Goal: Task Accomplishment & Management: Use online tool/utility

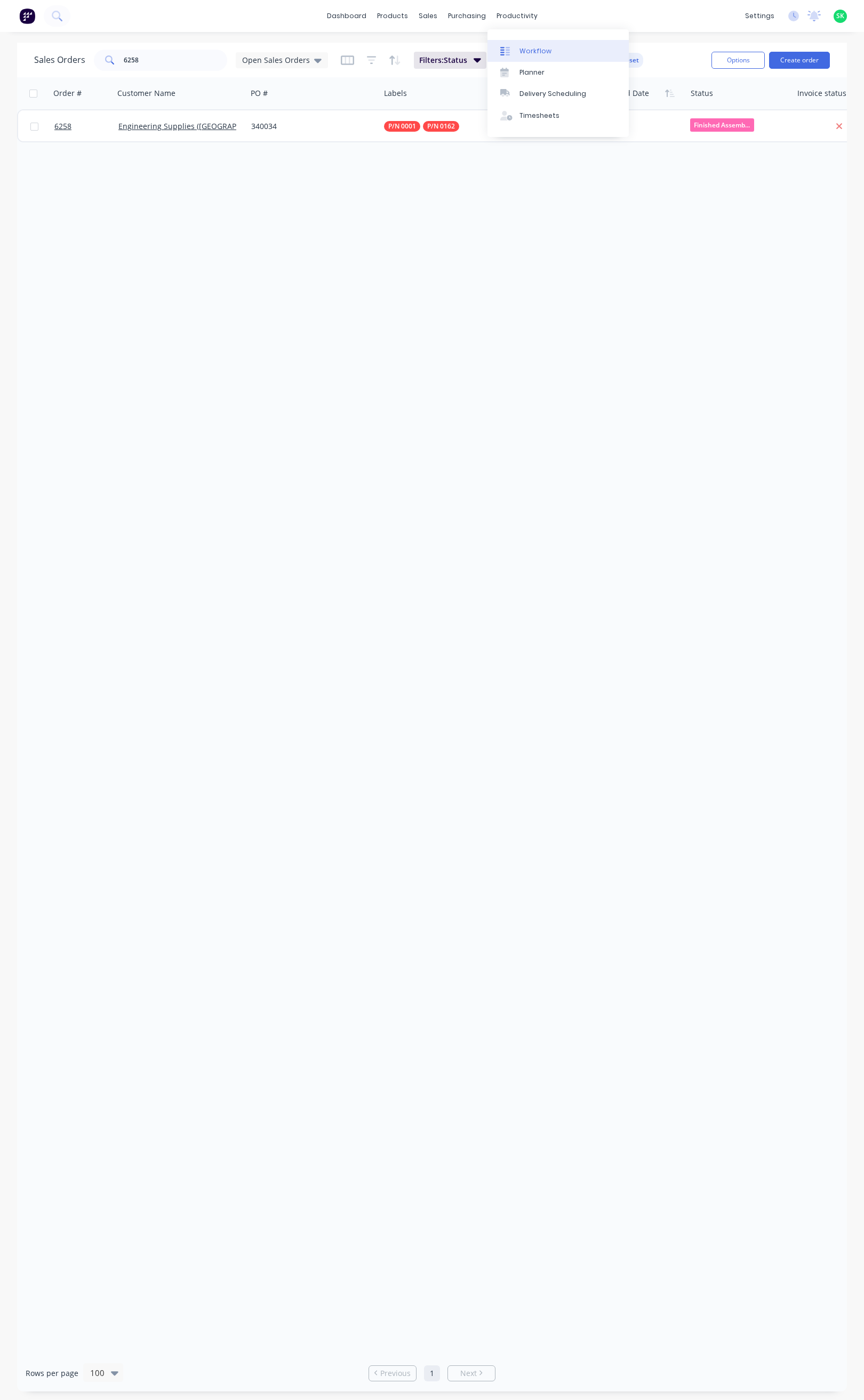
click at [534, 47] on div "Workflow" at bounding box center [535, 52] width 32 height 10
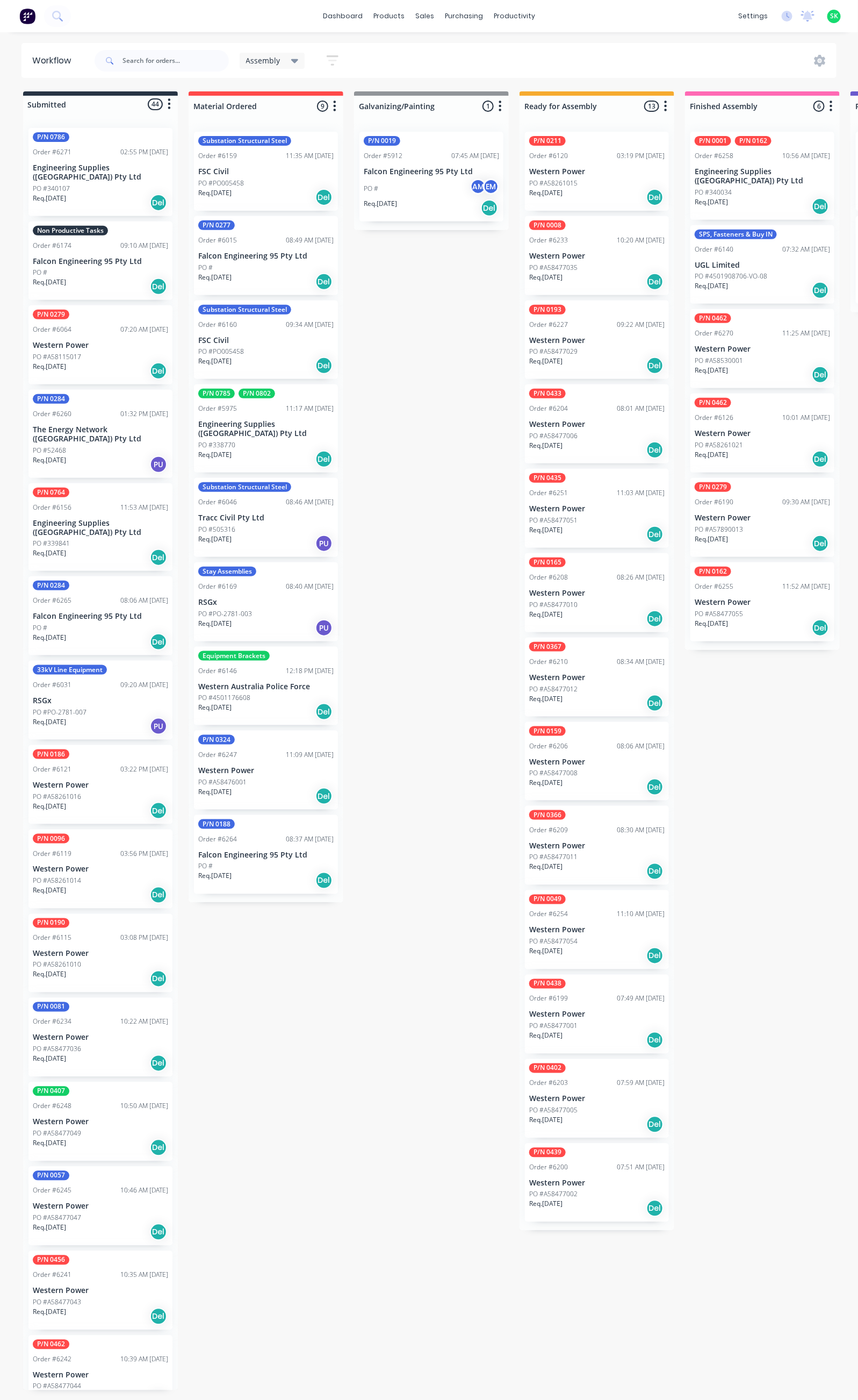
click at [753, 429] on p "Western Power" at bounding box center [763, 433] width 136 height 9
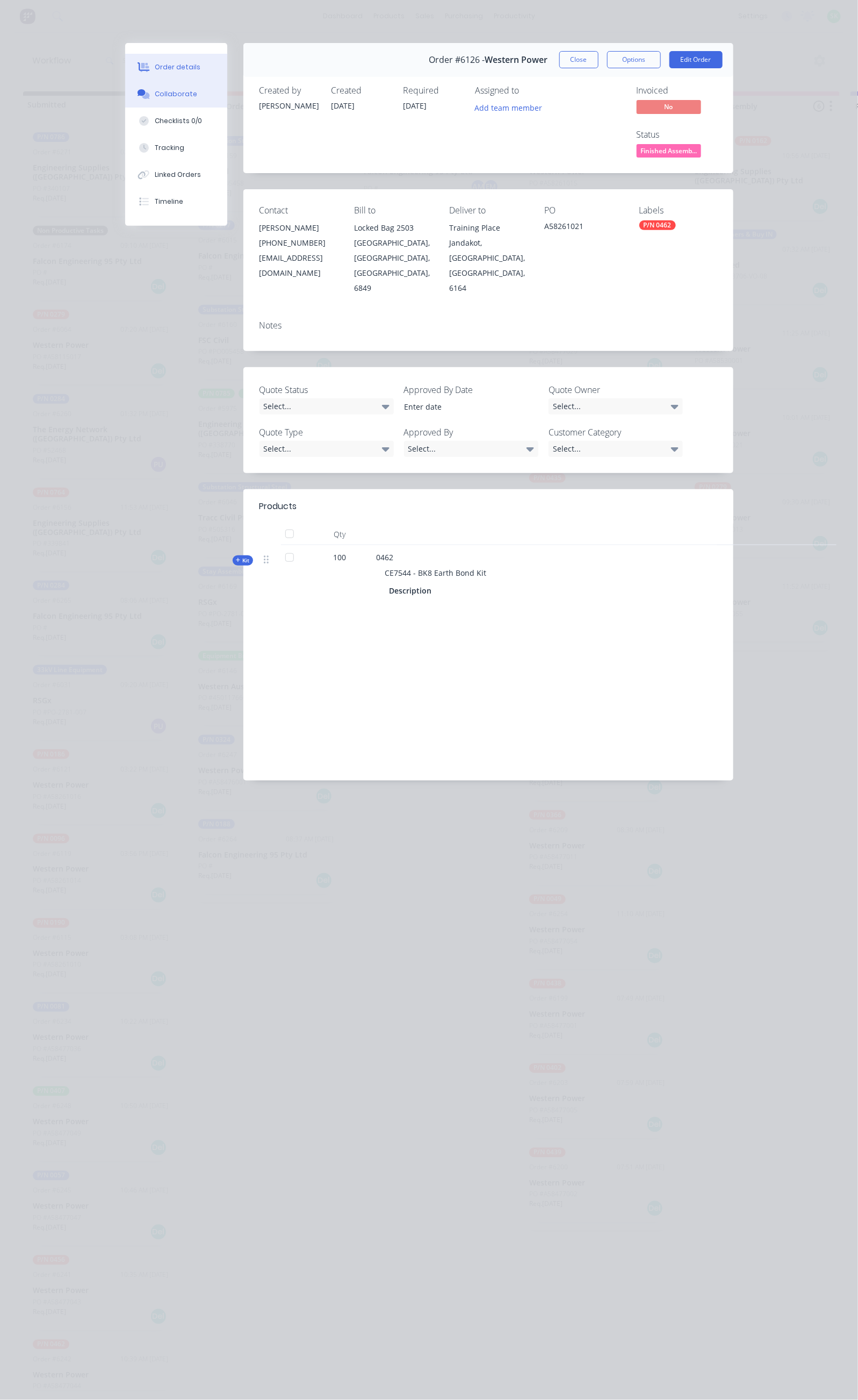
click at [155, 94] on div "Collaborate" at bounding box center [175, 94] width 42 height 10
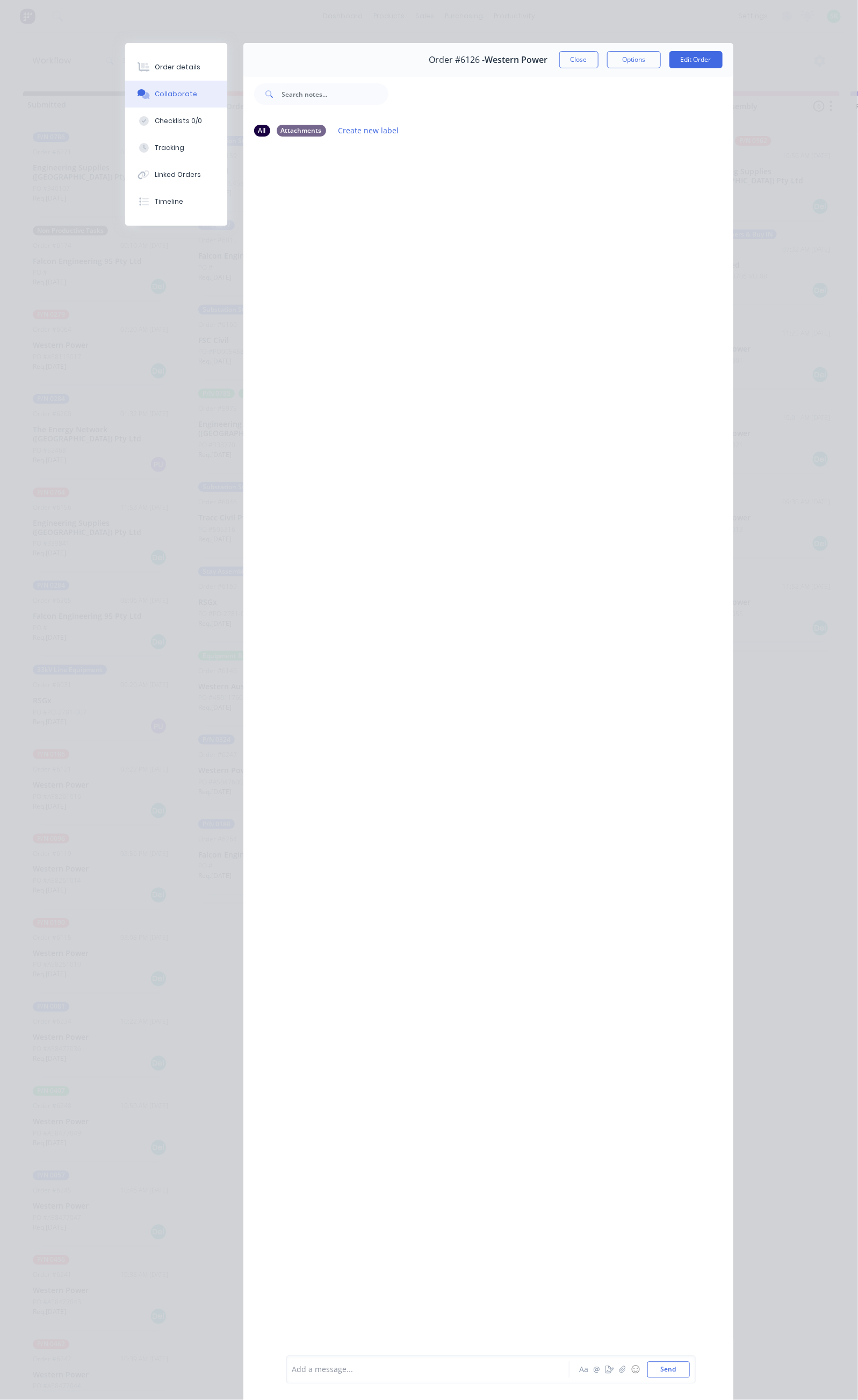
click at [292, 1376] on div "Add a message..." at bounding box center [430, 1369] width 277 height 16
click at [599, 64] on button "Close" at bounding box center [579, 60] width 39 height 17
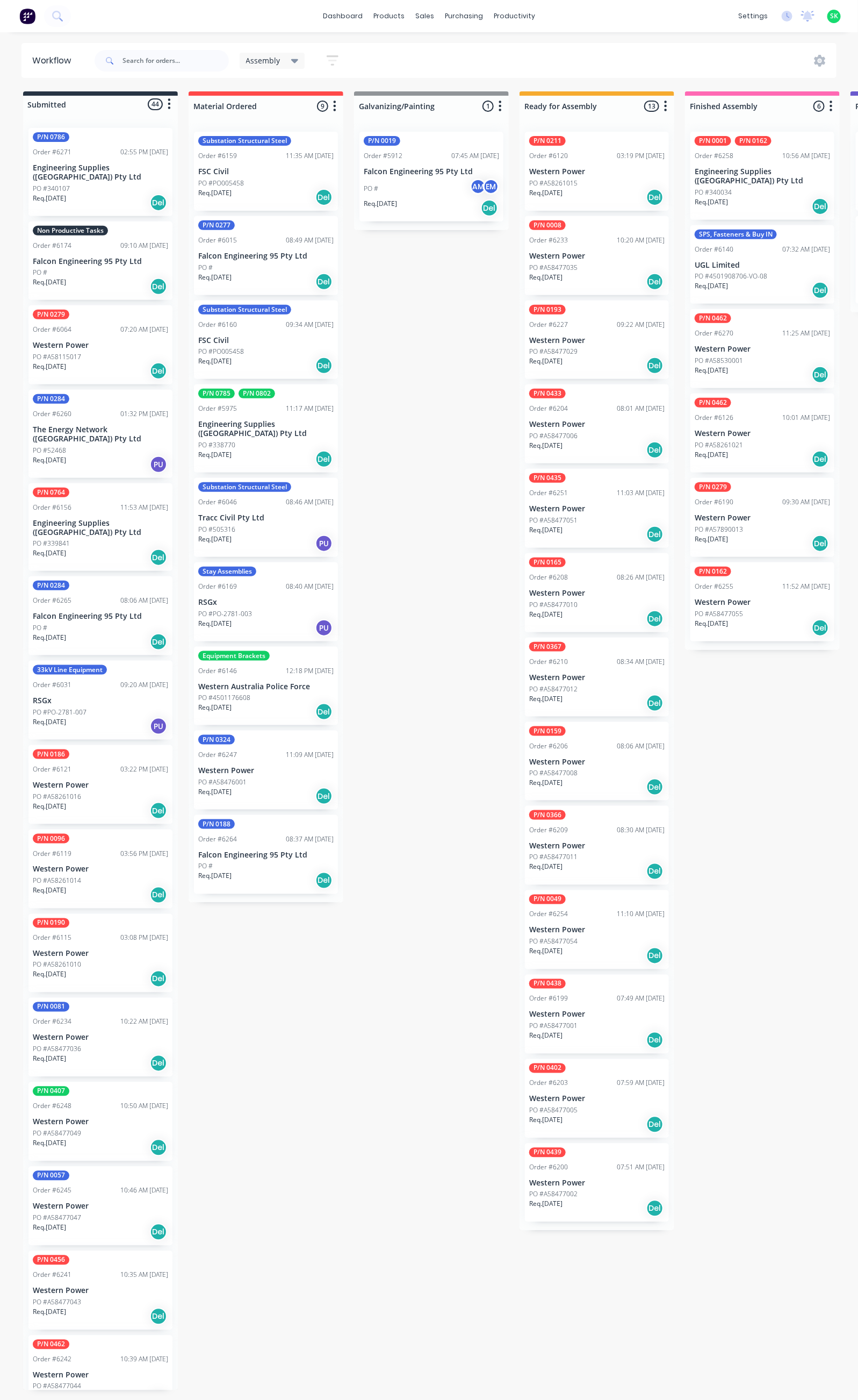
click at [758, 413] on div "Order #6126 10:01 AM 25/08/25" at bounding box center [763, 418] width 136 height 10
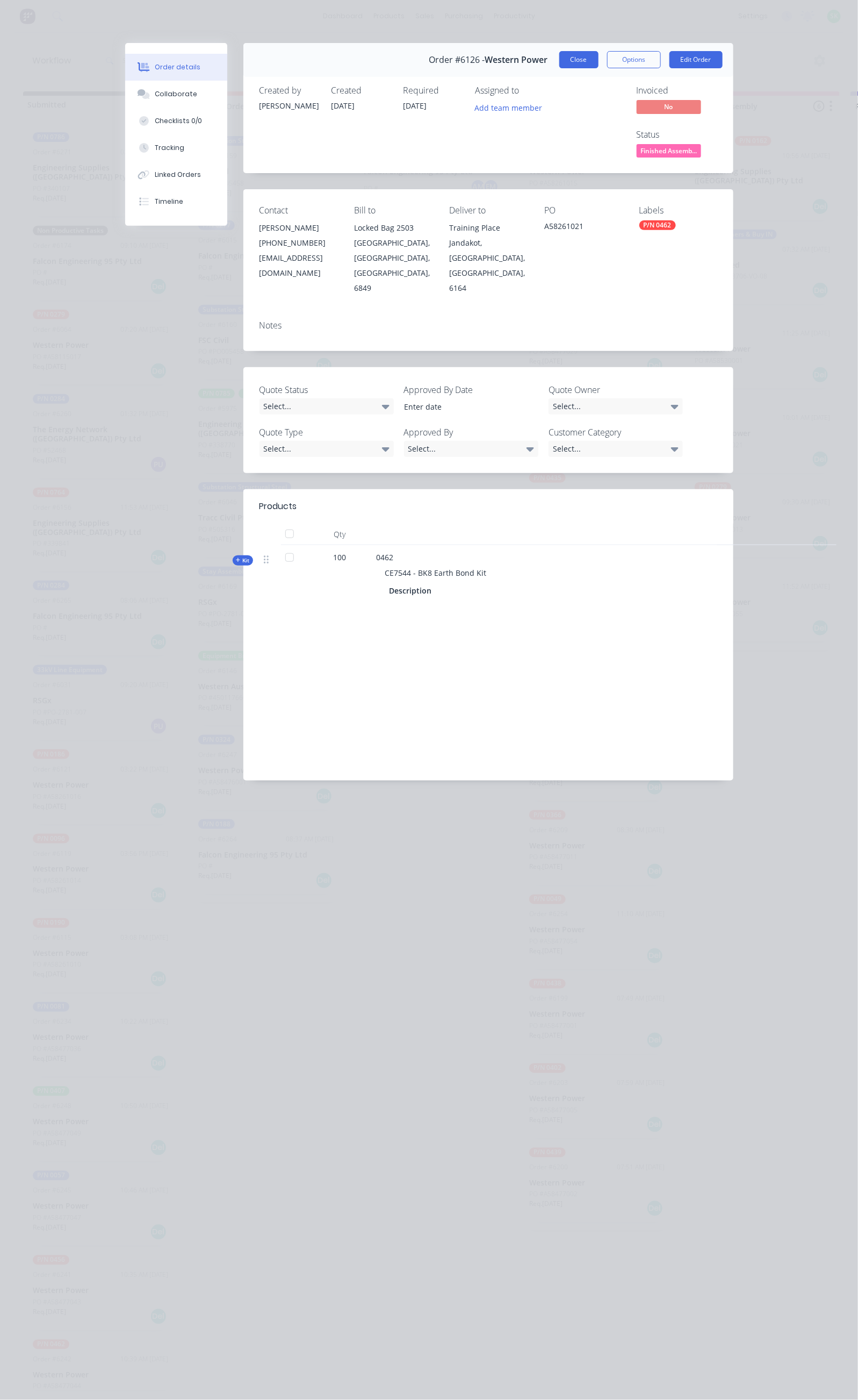
click at [599, 57] on button "Close" at bounding box center [579, 60] width 39 height 17
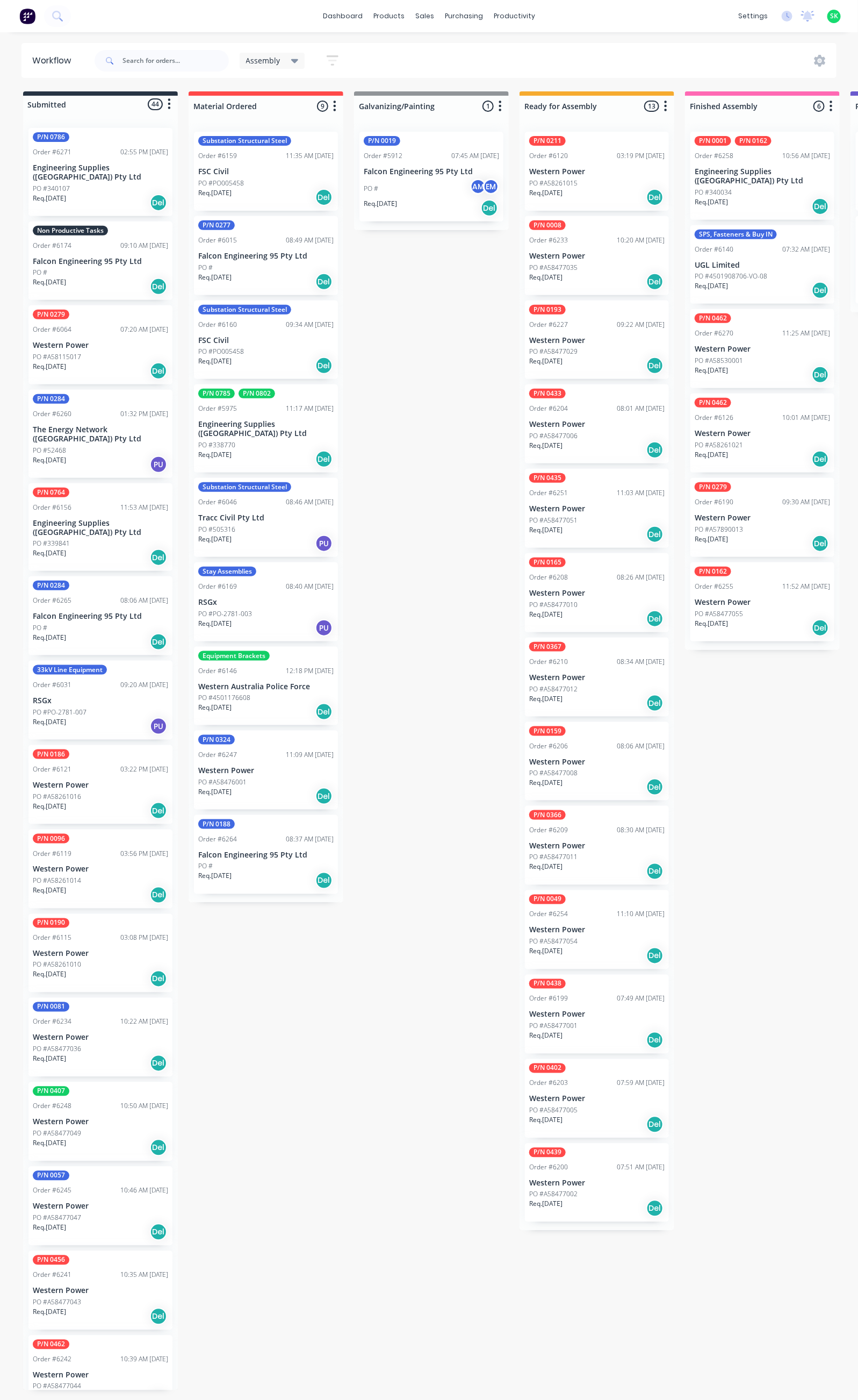
click at [755, 333] on div "P/N 0462 Order #6270 11:25 AM 27/08/25 Western Power PO #A58530001 Req. 04/09/2…" at bounding box center [763, 348] width 144 height 79
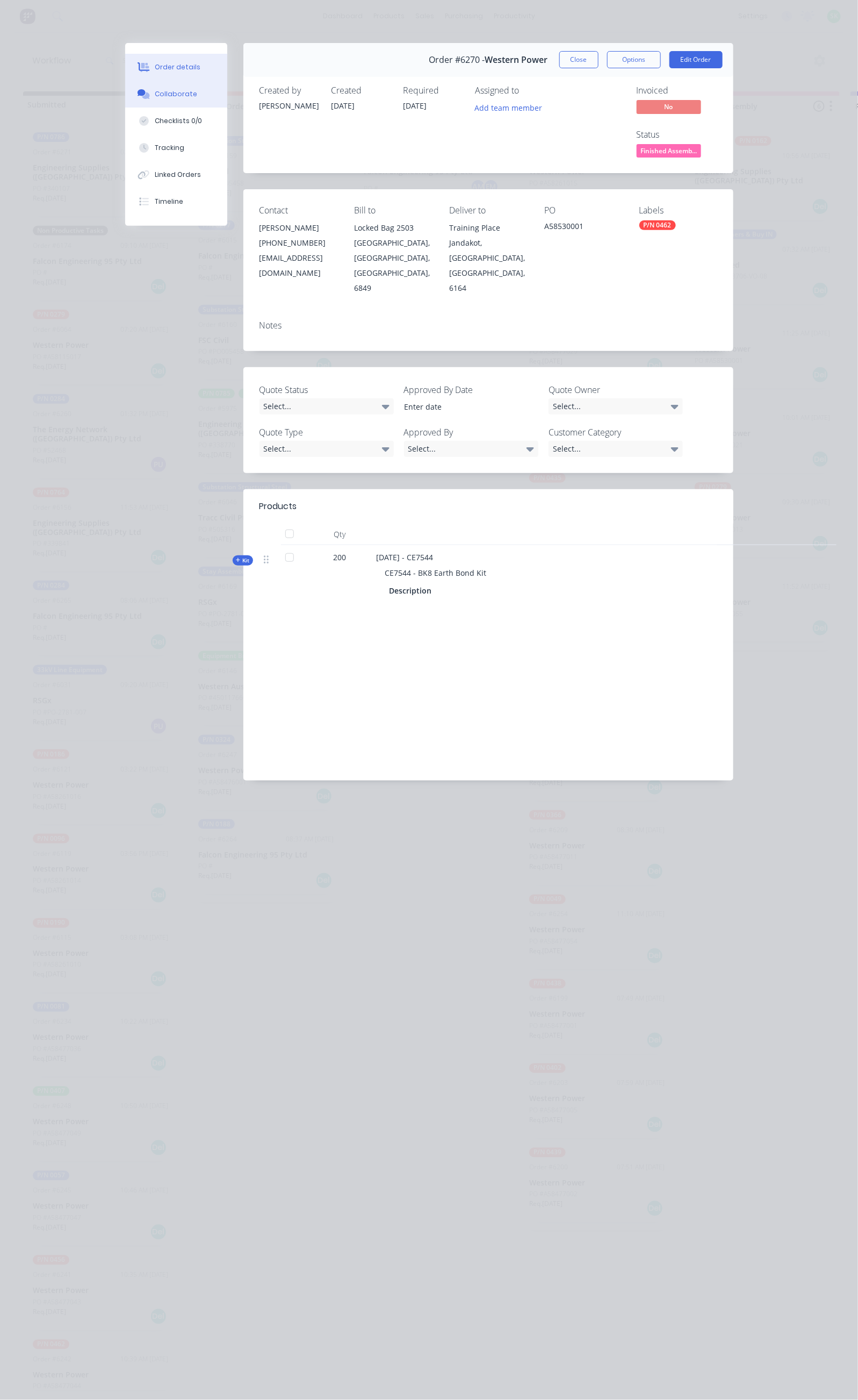
click at [155, 94] on div "Collaborate" at bounding box center [175, 94] width 42 height 10
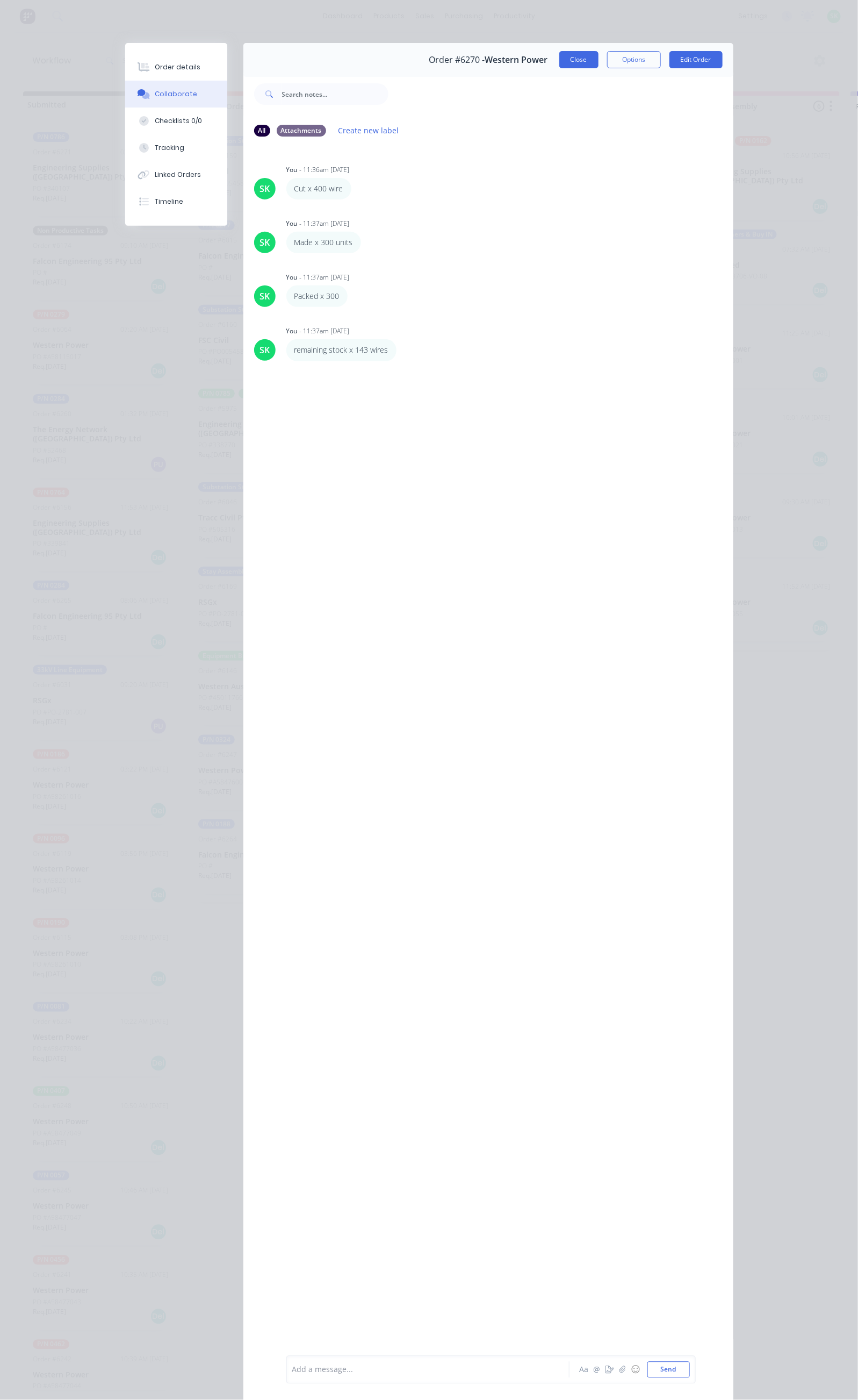
click at [599, 58] on button "Close" at bounding box center [579, 60] width 39 height 17
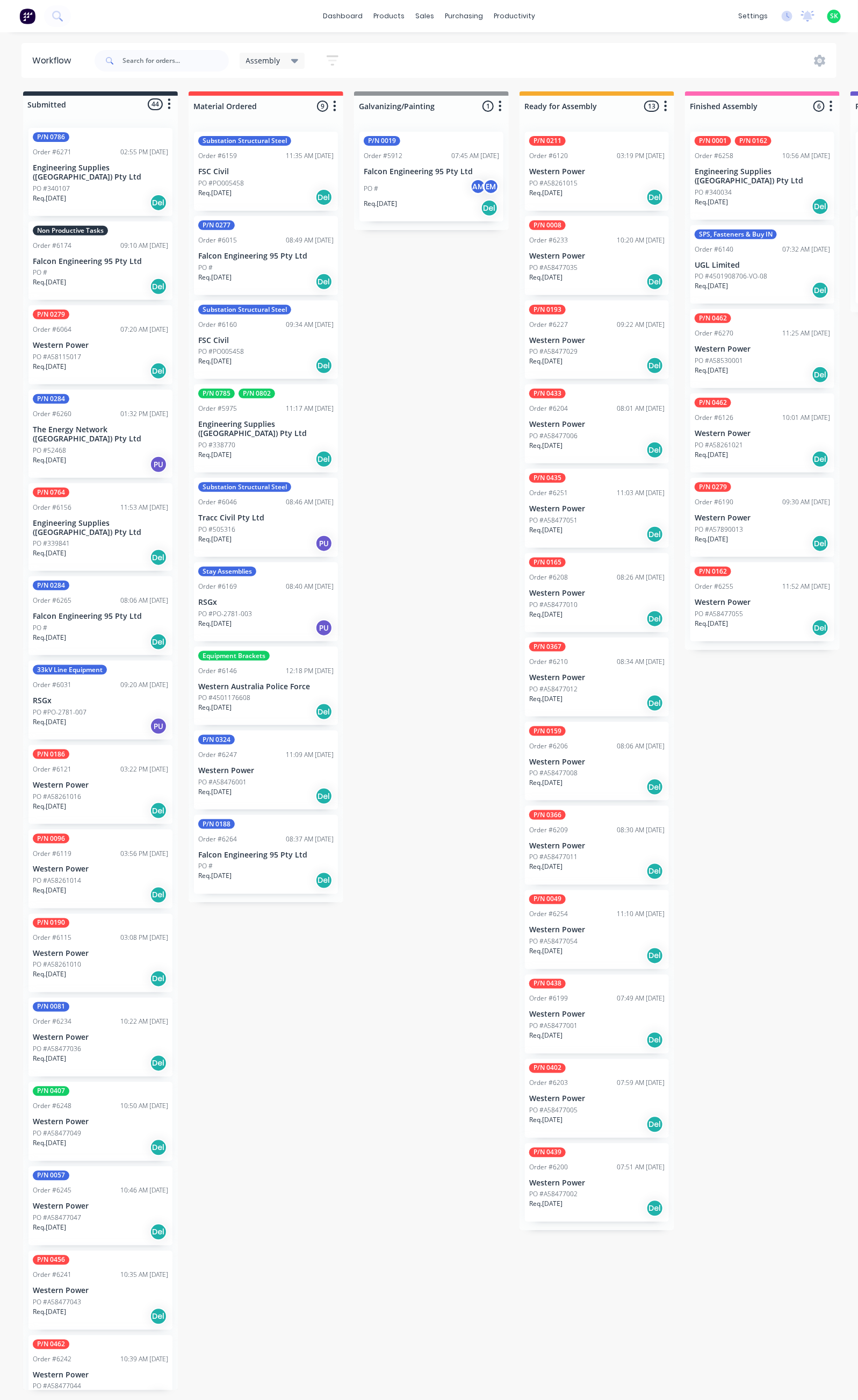
click at [737, 429] on p "Western Power" at bounding box center [763, 433] width 136 height 9
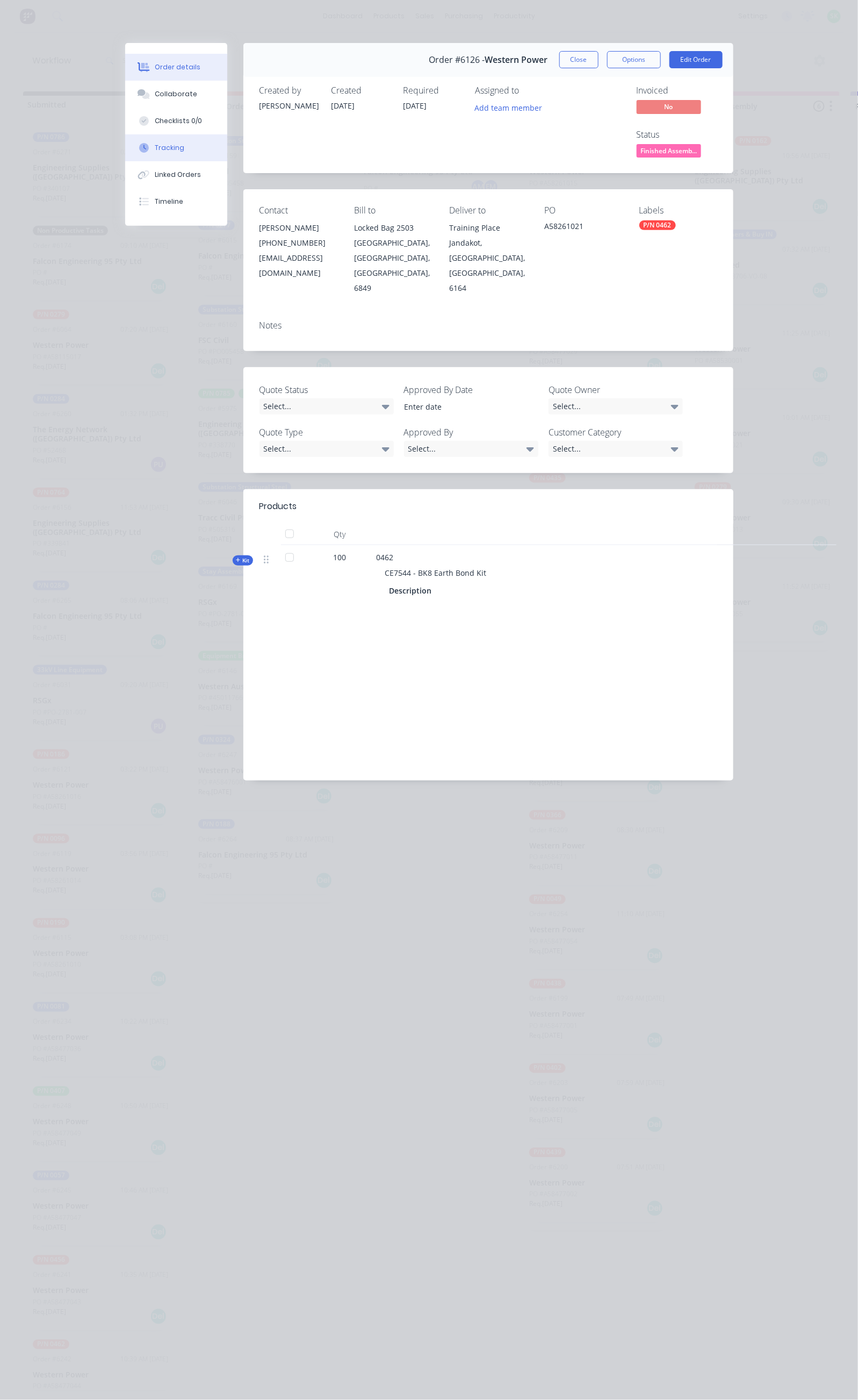
click at [125, 145] on button "Tracking" at bounding box center [176, 148] width 102 height 27
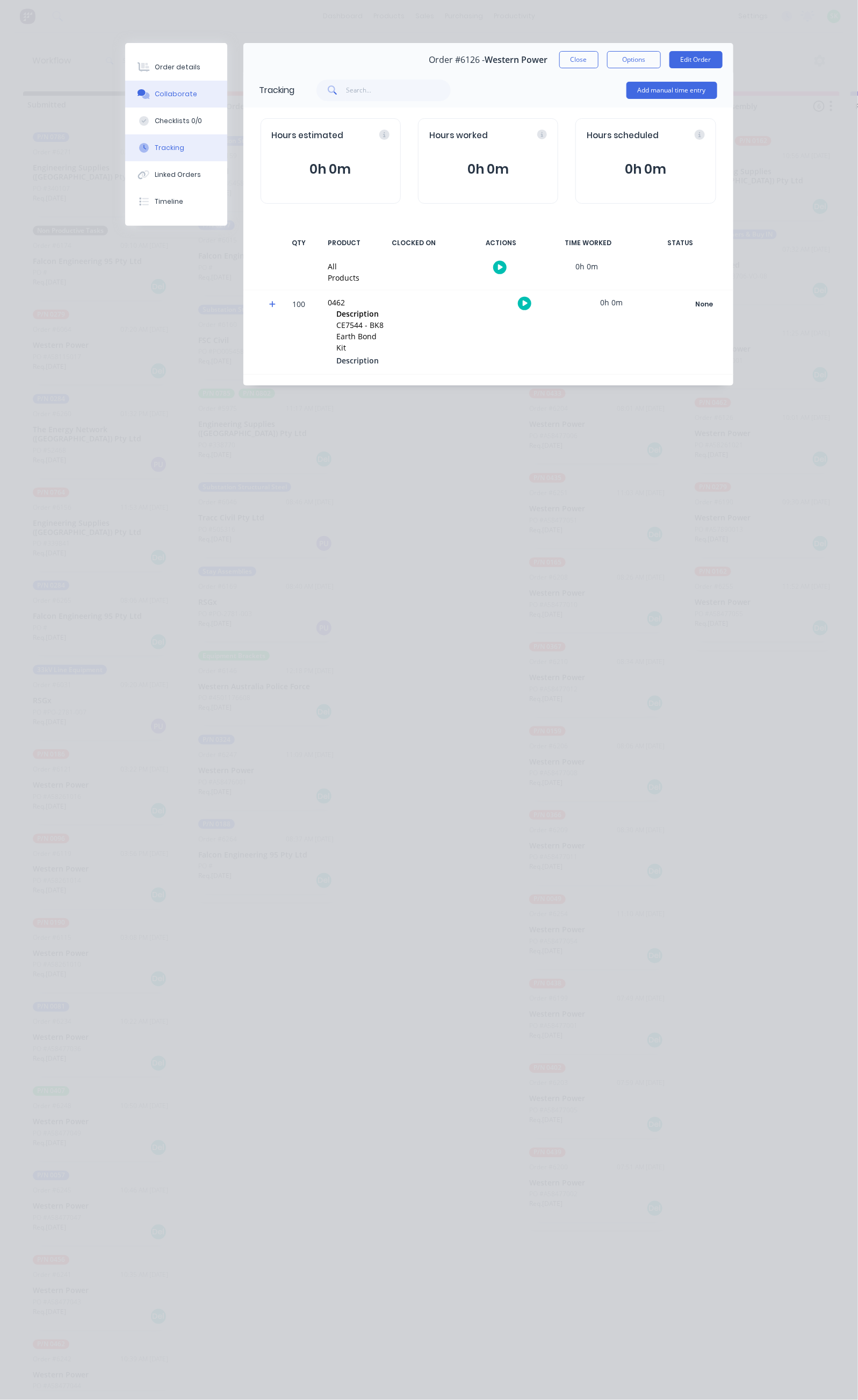
click at [125, 91] on button "Collaborate" at bounding box center [176, 94] width 102 height 27
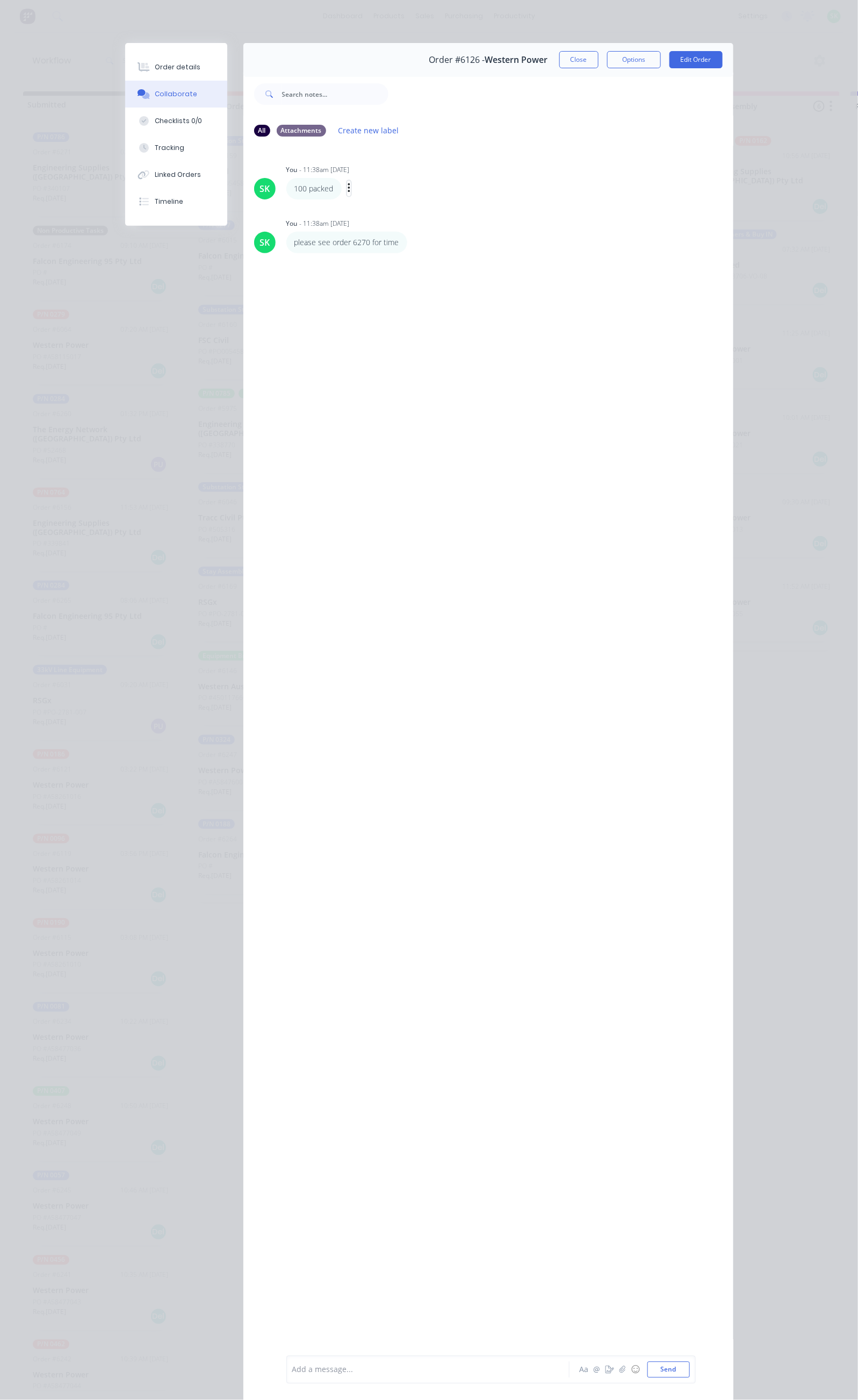
click at [348, 189] on icon "button" at bounding box center [349, 188] width 2 height 10
click at [354, 221] on button "Delete" at bounding box center [388, 225] width 68 height 18
click at [274, 315] on div "SK You - 11:38am 27/08/25 please see order 6270 for time Labels Edit Delete" at bounding box center [488, 750] width 490 height 1209
click at [292, 1377] on div "Add a message..." at bounding box center [430, 1369] width 277 height 16
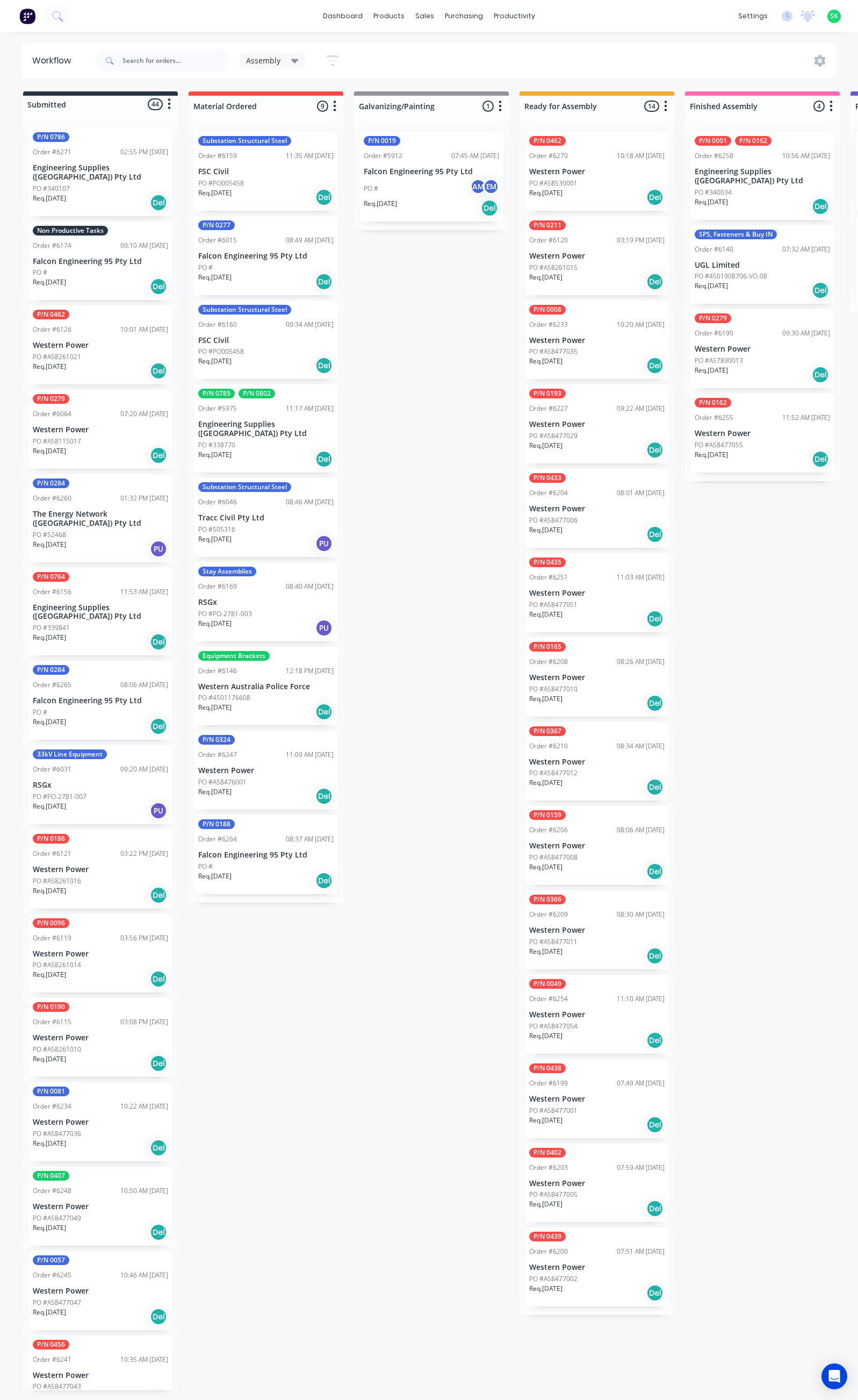
scroll to position [0, 189]
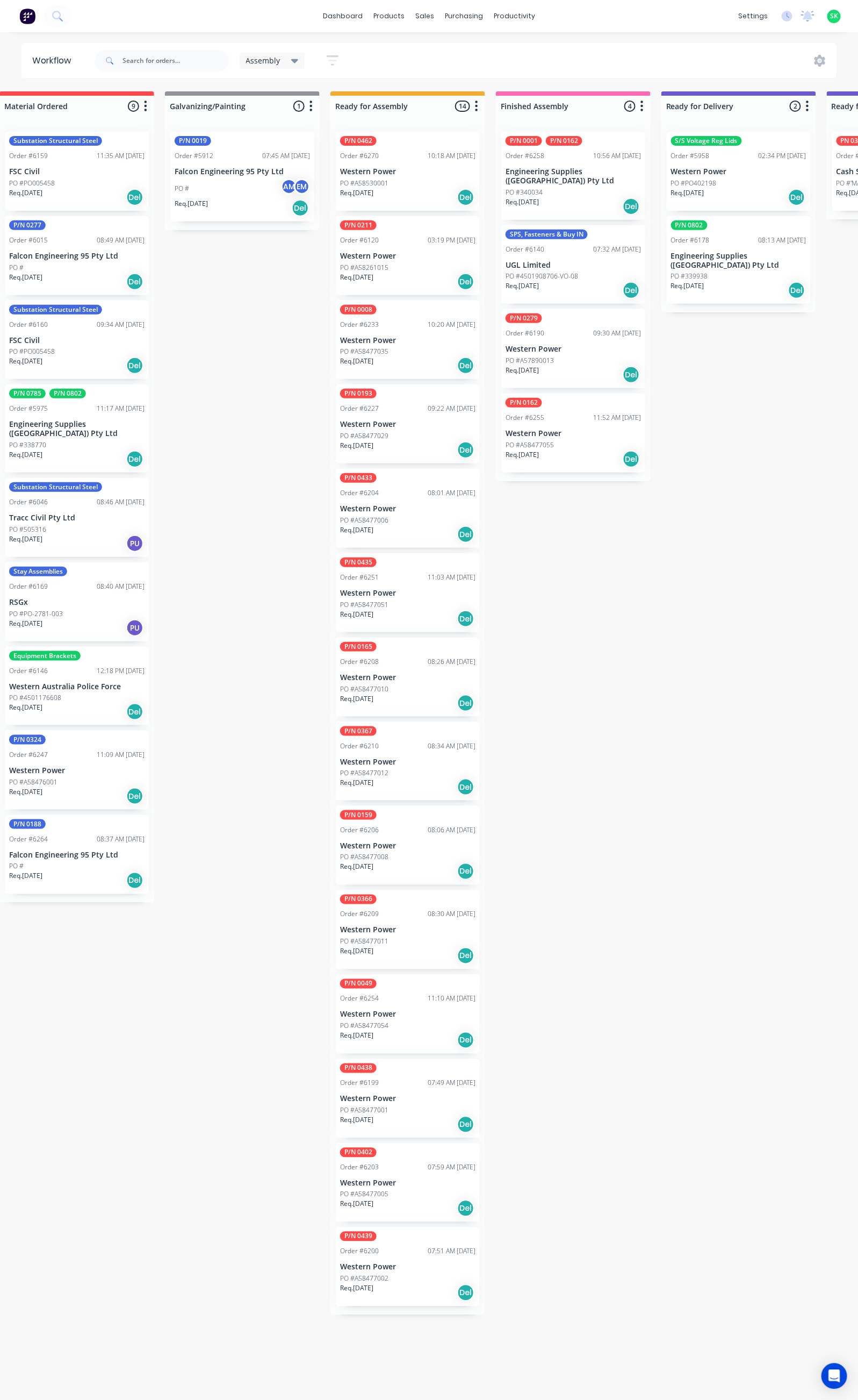
click at [405, 179] on div "PO #A58530001" at bounding box center [408, 183] width 136 height 10
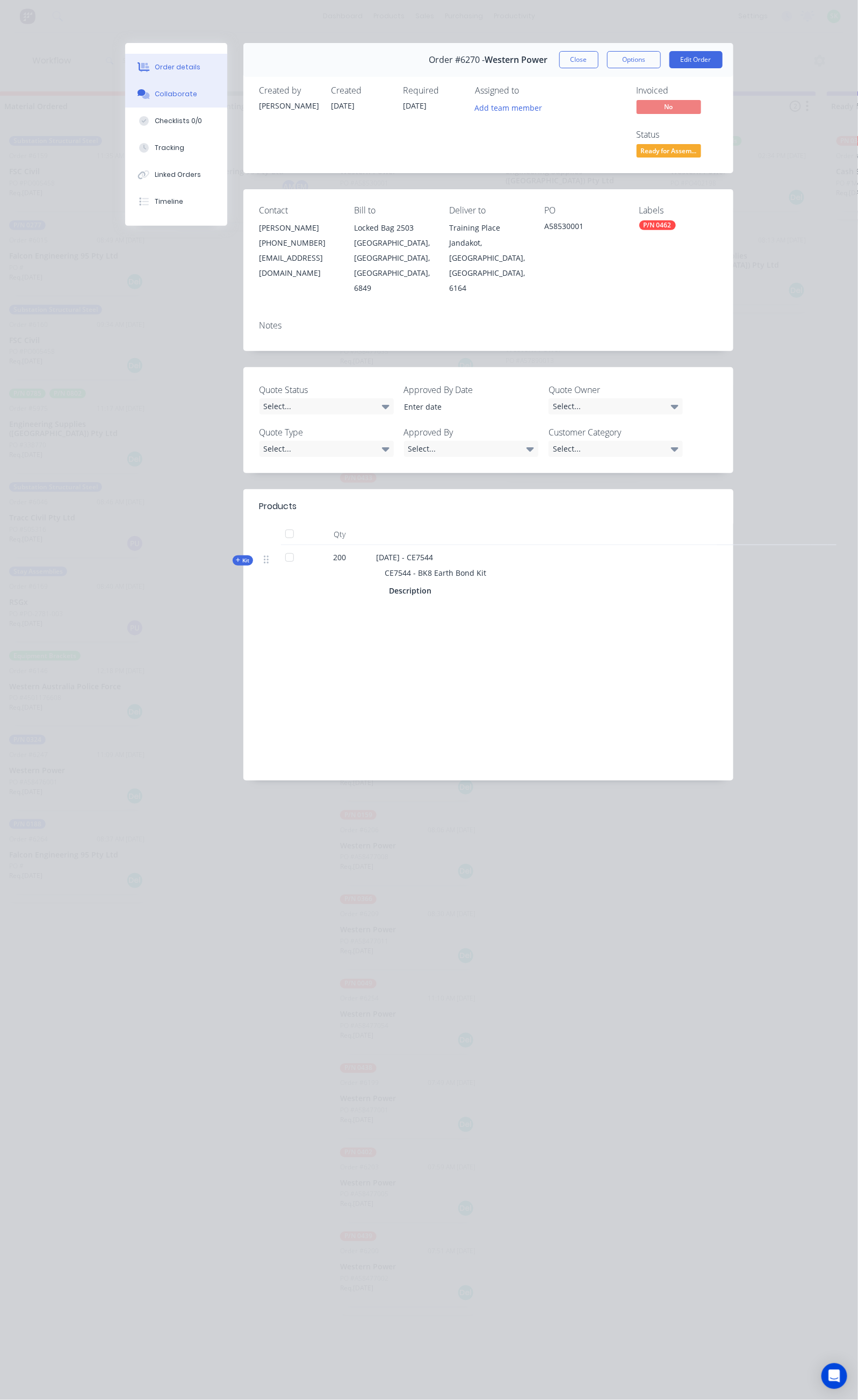
click at [125, 98] on button "Collaborate" at bounding box center [176, 94] width 102 height 27
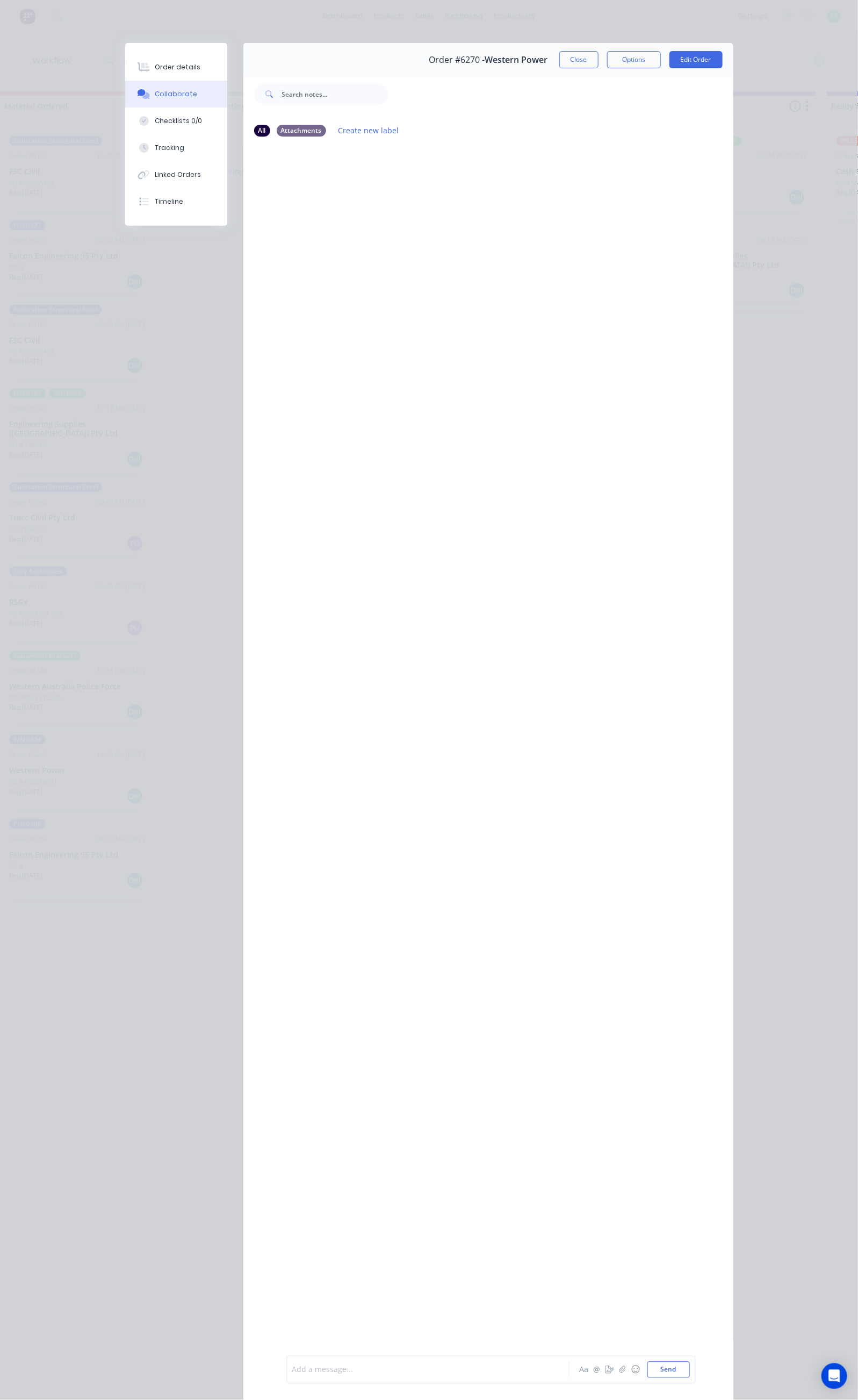
click at [293, 1371] on div at bounding box center [431, 1370] width 276 height 11
click at [599, 54] on button "Close" at bounding box center [579, 60] width 39 height 17
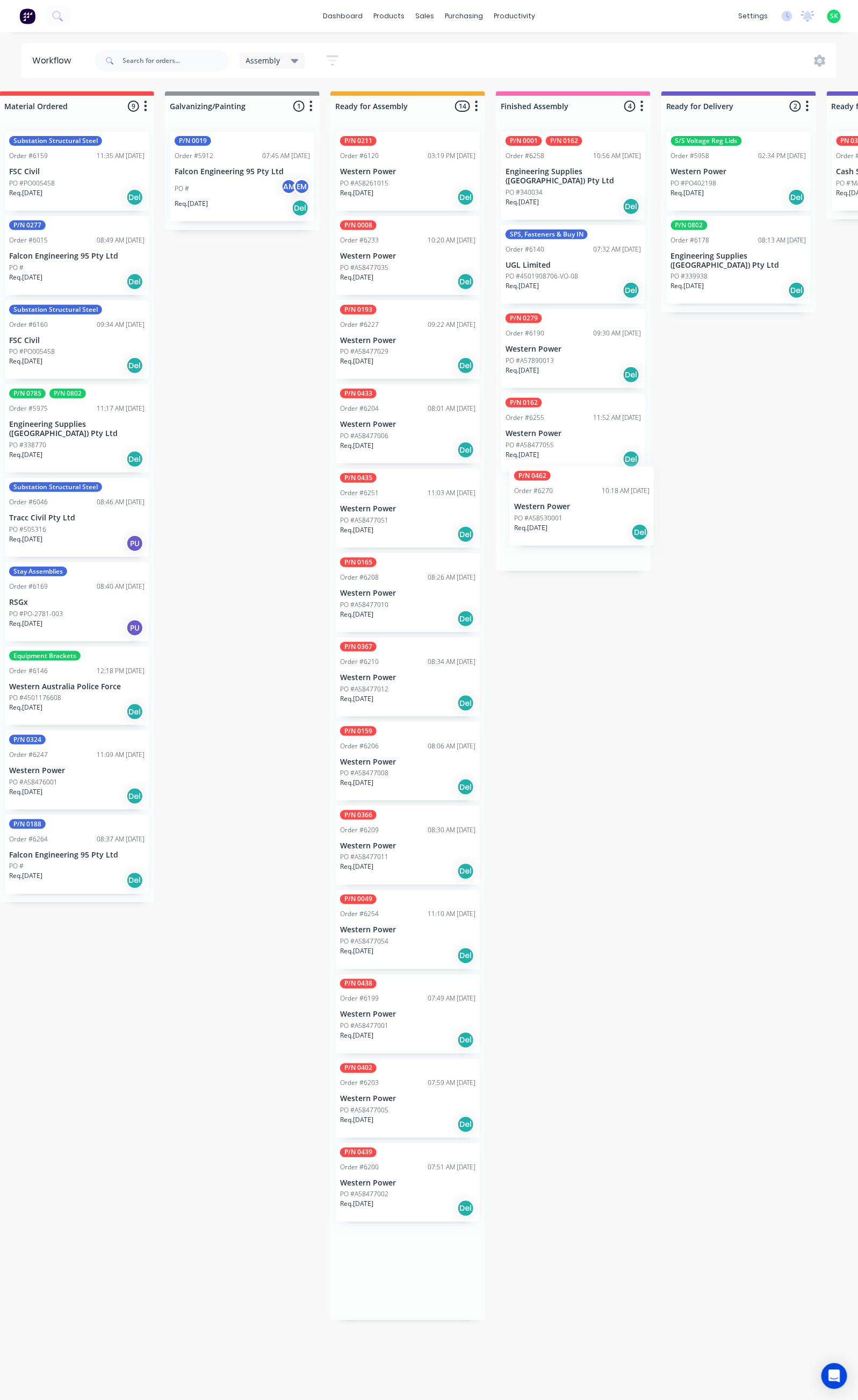
drag, startPoint x: 397, startPoint y: 169, endPoint x: 574, endPoint y: 508, distance: 382.4
click at [574, 508] on div "Submitted 44 Status colour #273444 hex #273444 Save Cancel Summaries Total orde…" at bounding box center [777, 740] width 1948 height 1299
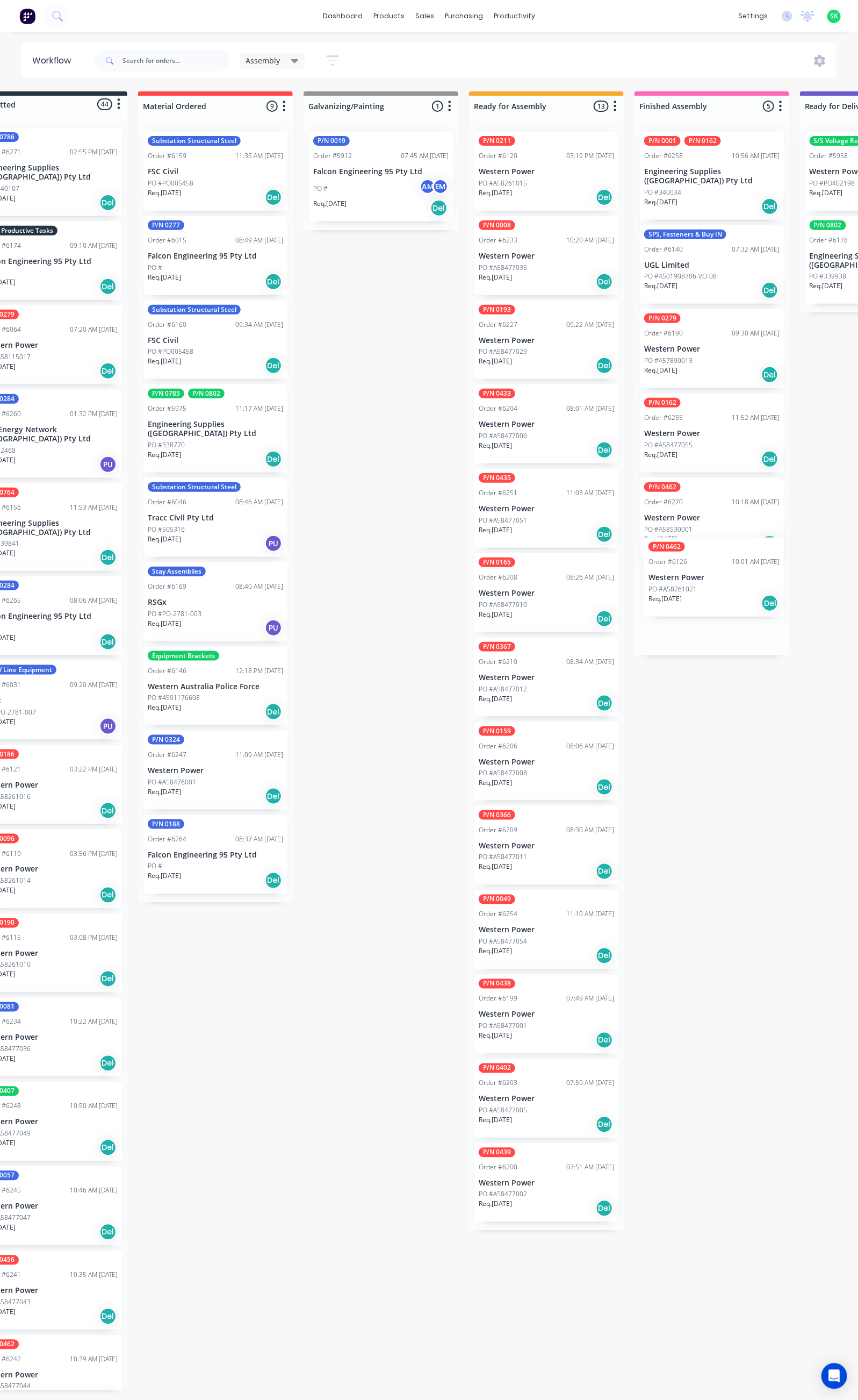
scroll to position [0, 60]
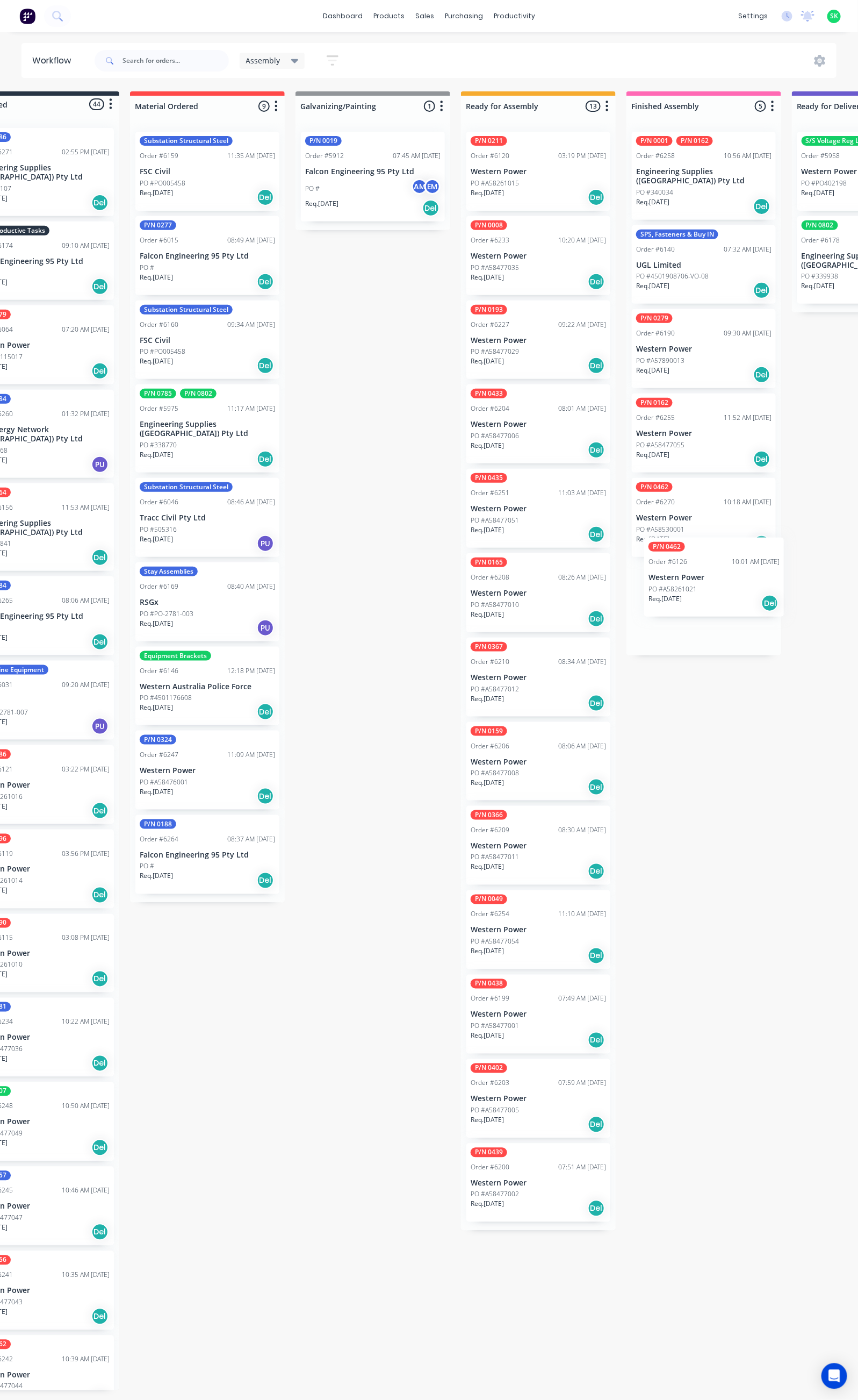
drag, startPoint x: 86, startPoint y: 331, endPoint x: 708, endPoint y: 573, distance: 667.4
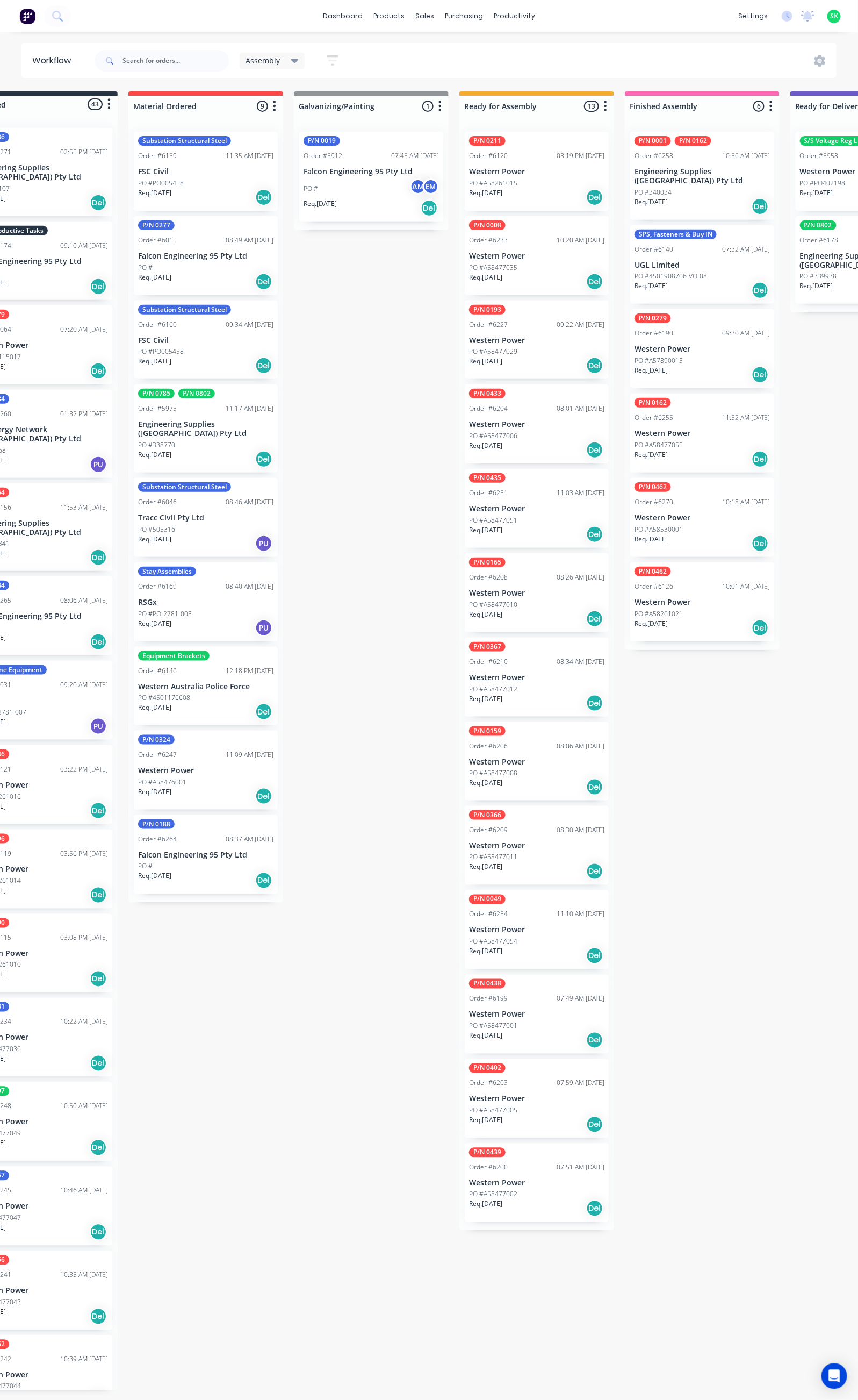
click at [674, 525] on p "PO #A58530001" at bounding box center [659, 529] width 48 height 10
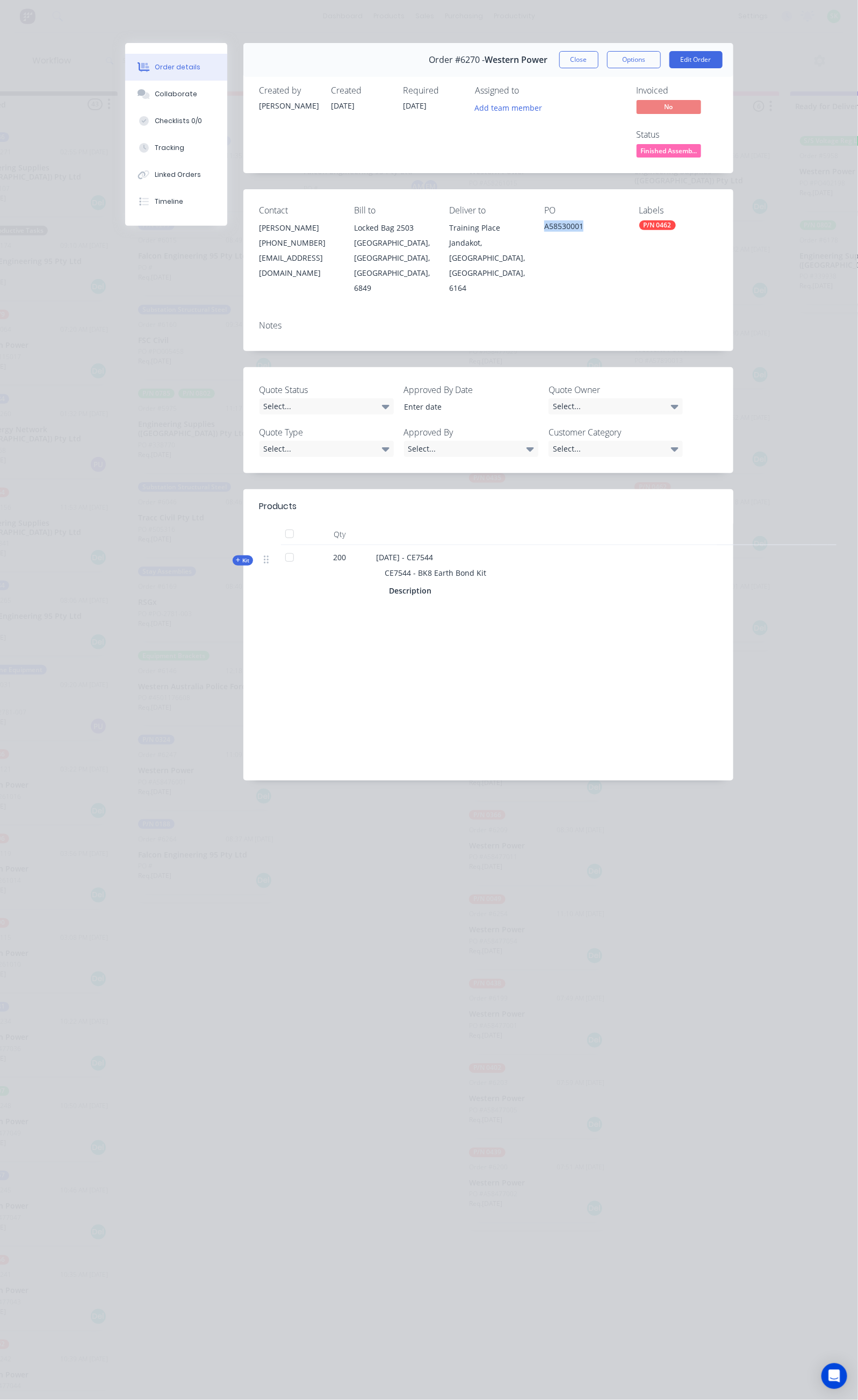
drag, startPoint x: 617, startPoint y: 187, endPoint x: 562, endPoint y: 195, distance: 55.6
click at [564, 195] on div "Contact [PERSON_NAME] [PHONE_NUMBER] [EMAIL_ADDRESS][DOMAIN_NAME] Bill to Locke…" at bounding box center [488, 251] width 490 height 122
copy div "A58530001"
drag, startPoint x: 386, startPoint y: 502, endPoint x: 258, endPoint y: 508, distance: 128.1
click at [260, 545] on div "Kit 200 [DATE] - CE7544 CE7544 - BK8 Earth Bond Kit Description" at bounding box center [488, 575] width 458 height 60
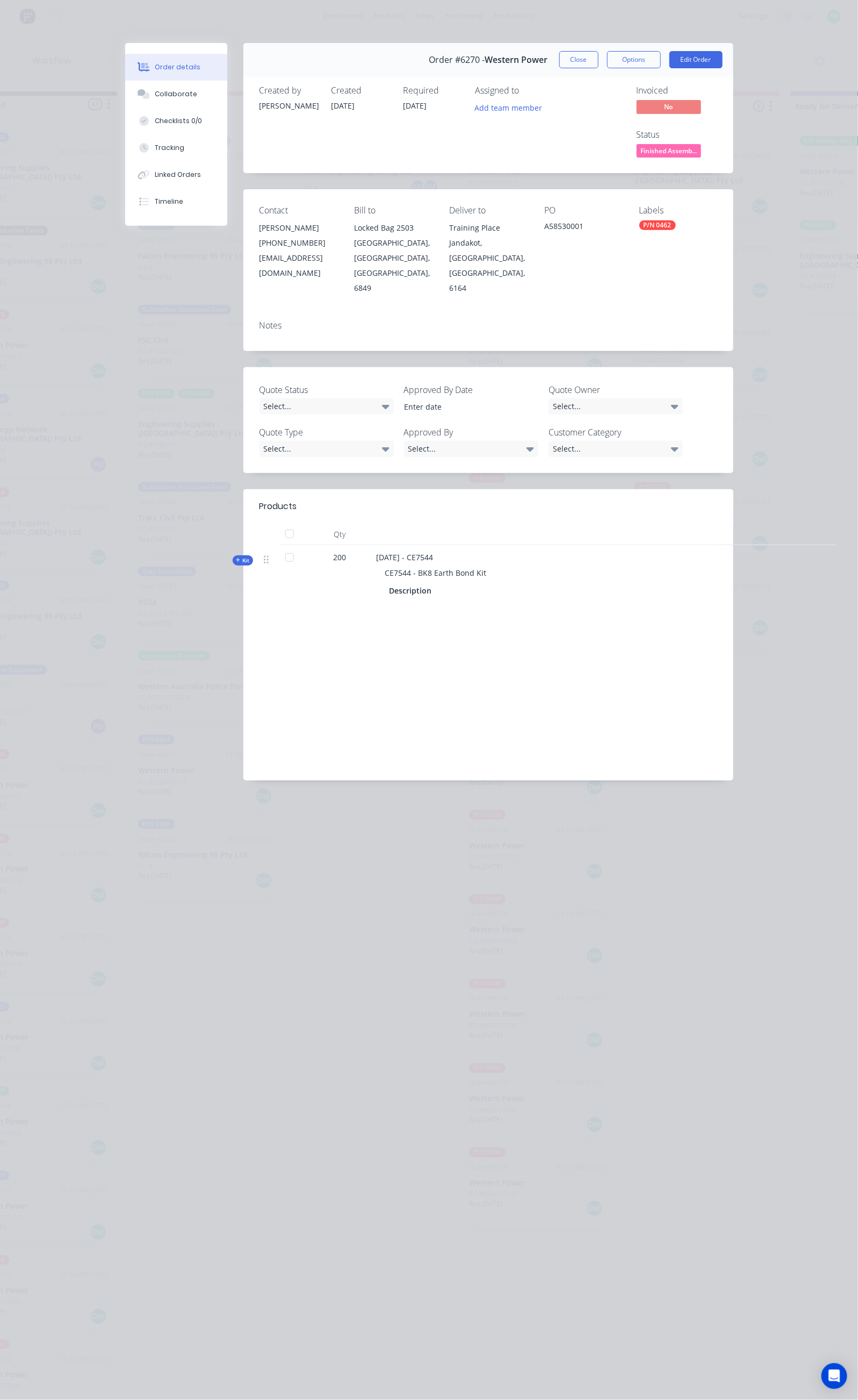
click at [390, 583] on div "Description" at bounding box center [587, 591] width 395 height 16
drag, startPoint x: 380, startPoint y: 499, endPoint x: 284, endPoint y: 506, distance: 96.3
click at [376, 563] on div "CE7544 - BK8 Earth Bond Kit" at bounding box center [587, 573] width 421 height 20
copy span "CE7544 - BK8 Earth Bond Kit"
click at [599, 58] on button "Close" at bounding box center [579, 60] width 39 height 17
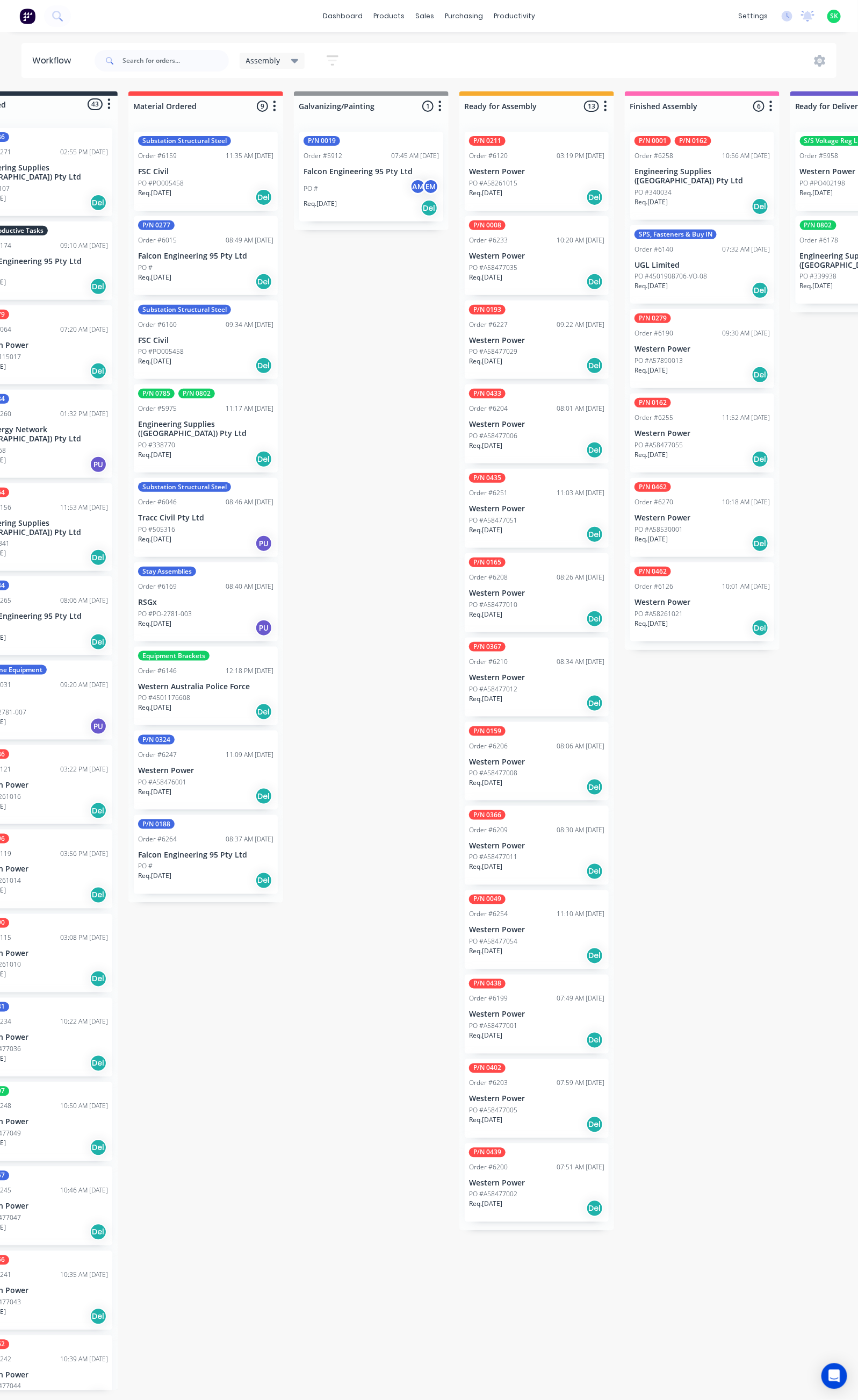
drag, startPoint x: 59, startPoint y: 56, endPoint x: 56, endPoint y: 65, distance: 9.5
click at [57, 62] on div "Workflow" at bounding box center [54, 61] width 44 height 13
click at [136, 67] on input "text" at bounding box center [175, 61] width 106 height 21
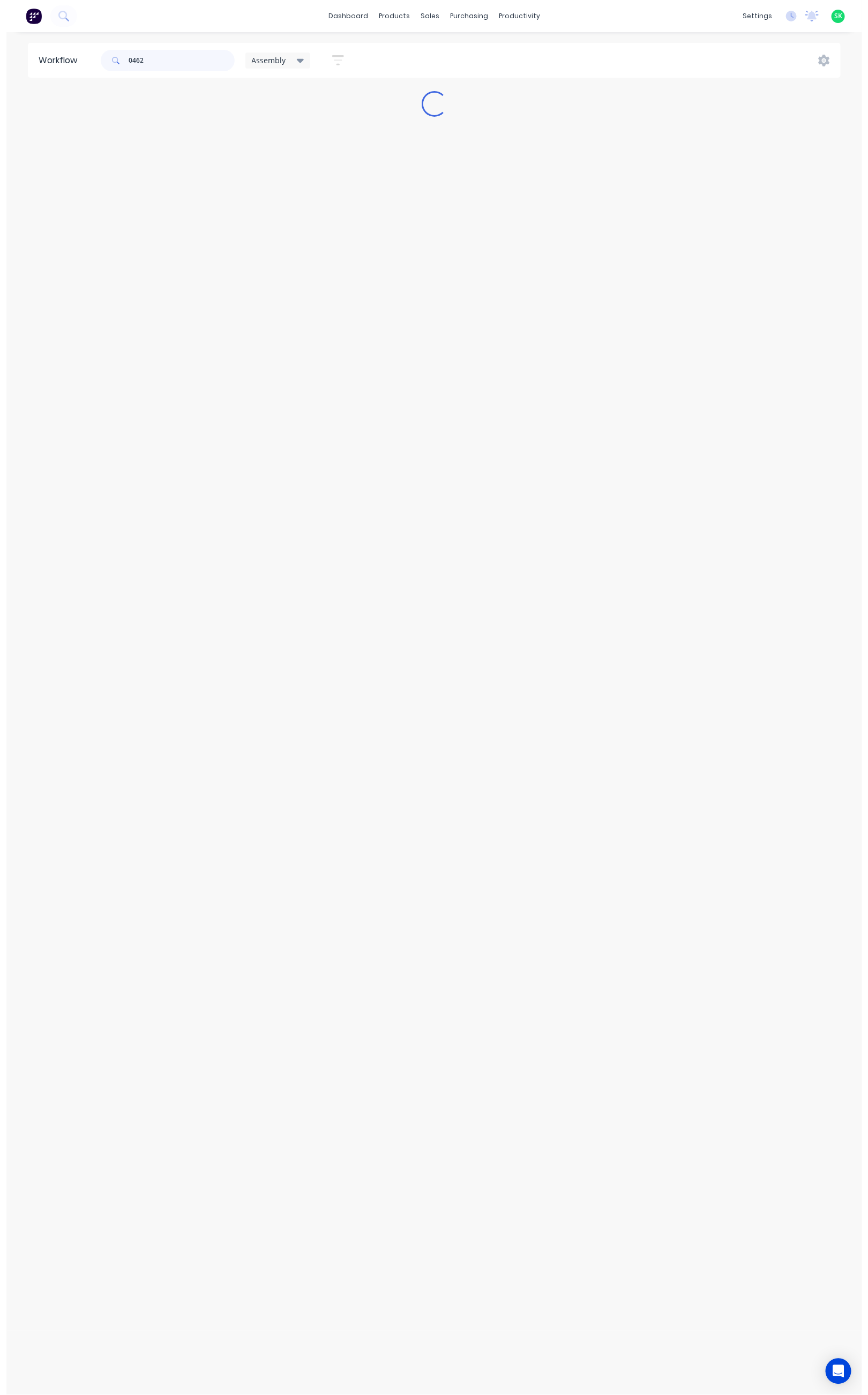
scroll to position [0, 0]
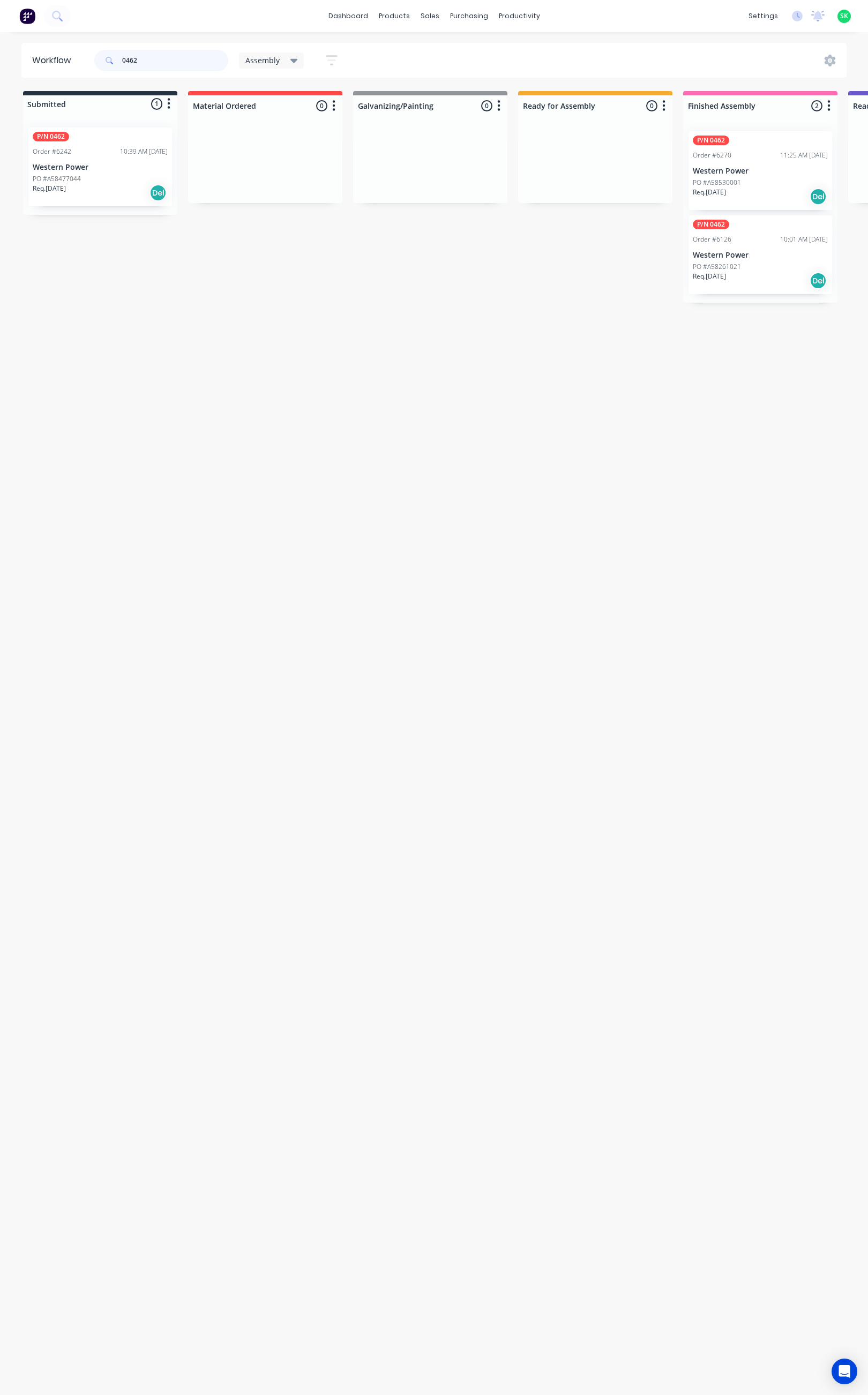
type input "0462"
click at [84, 180] on div "PO #A58477044" at bounding box center [101, 179] width 135 height 10
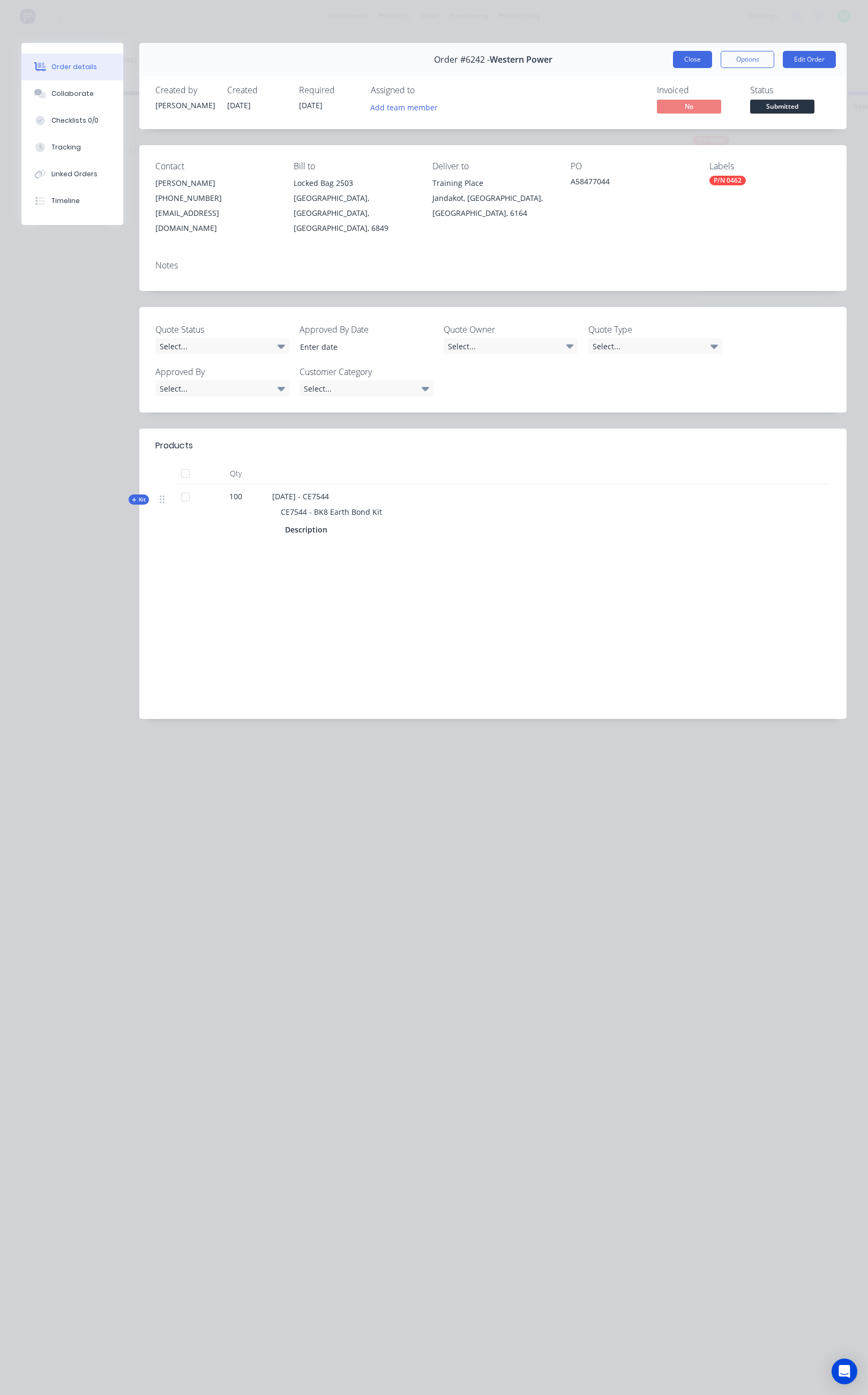
click at [686, 61] on button "Close" at bounding box center [692, 60] width 39 height 17
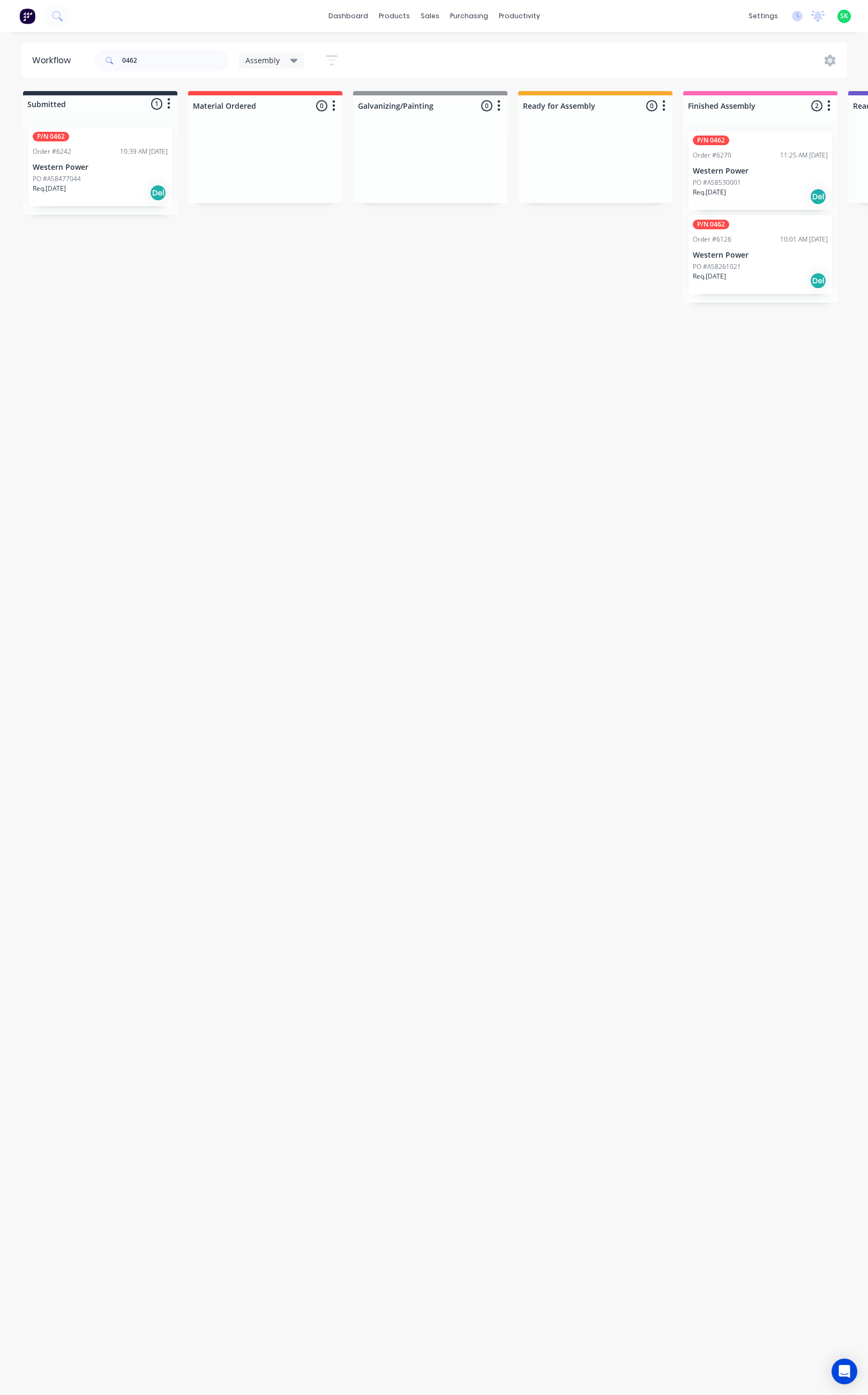
click at [755, 180] on div "PO #A58530001" at bounding box center [760, 183] width 135 height 10
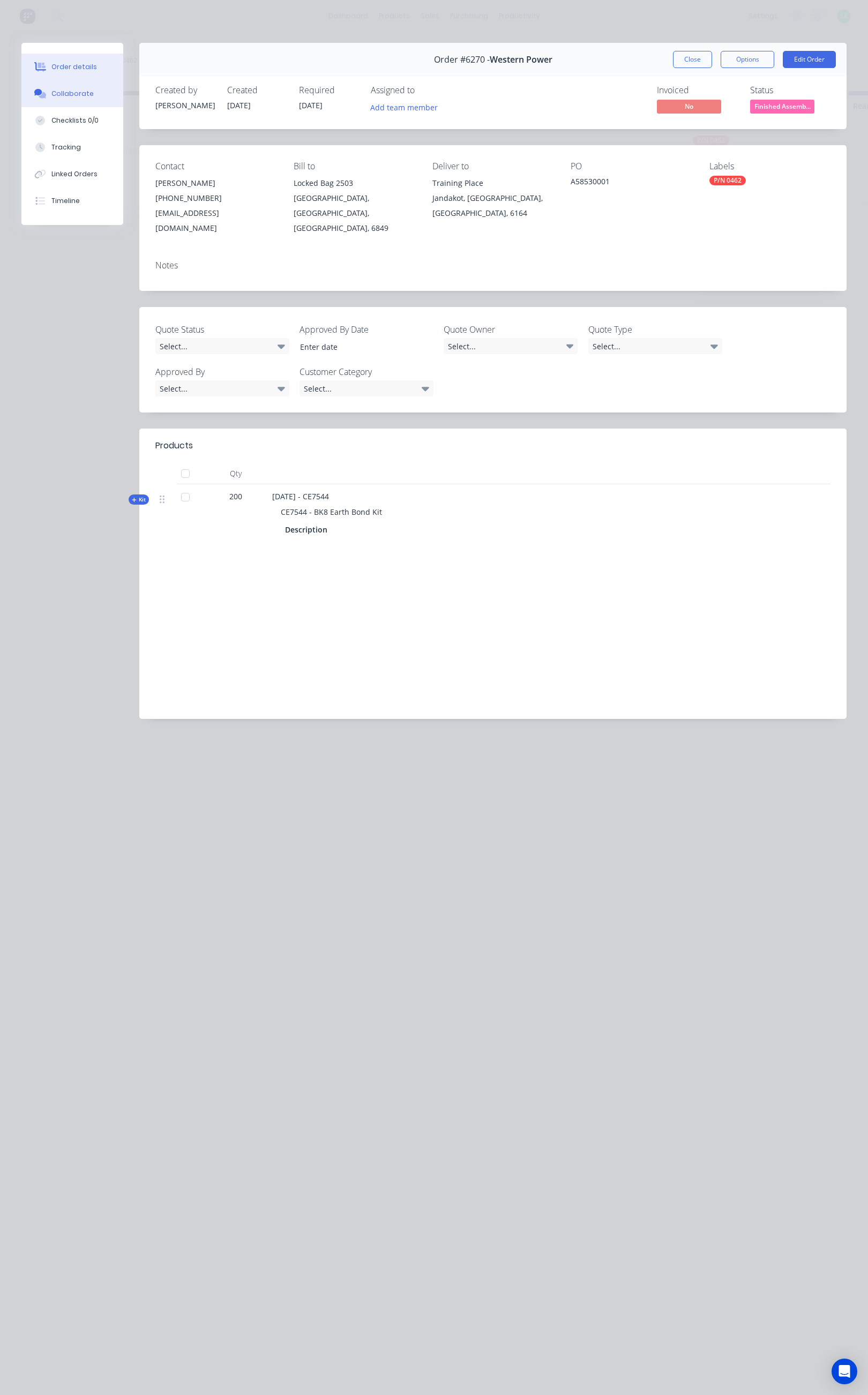
click at [91, 93] on button "Collaborate" at bounding box center [72, 94] width 102 height 27
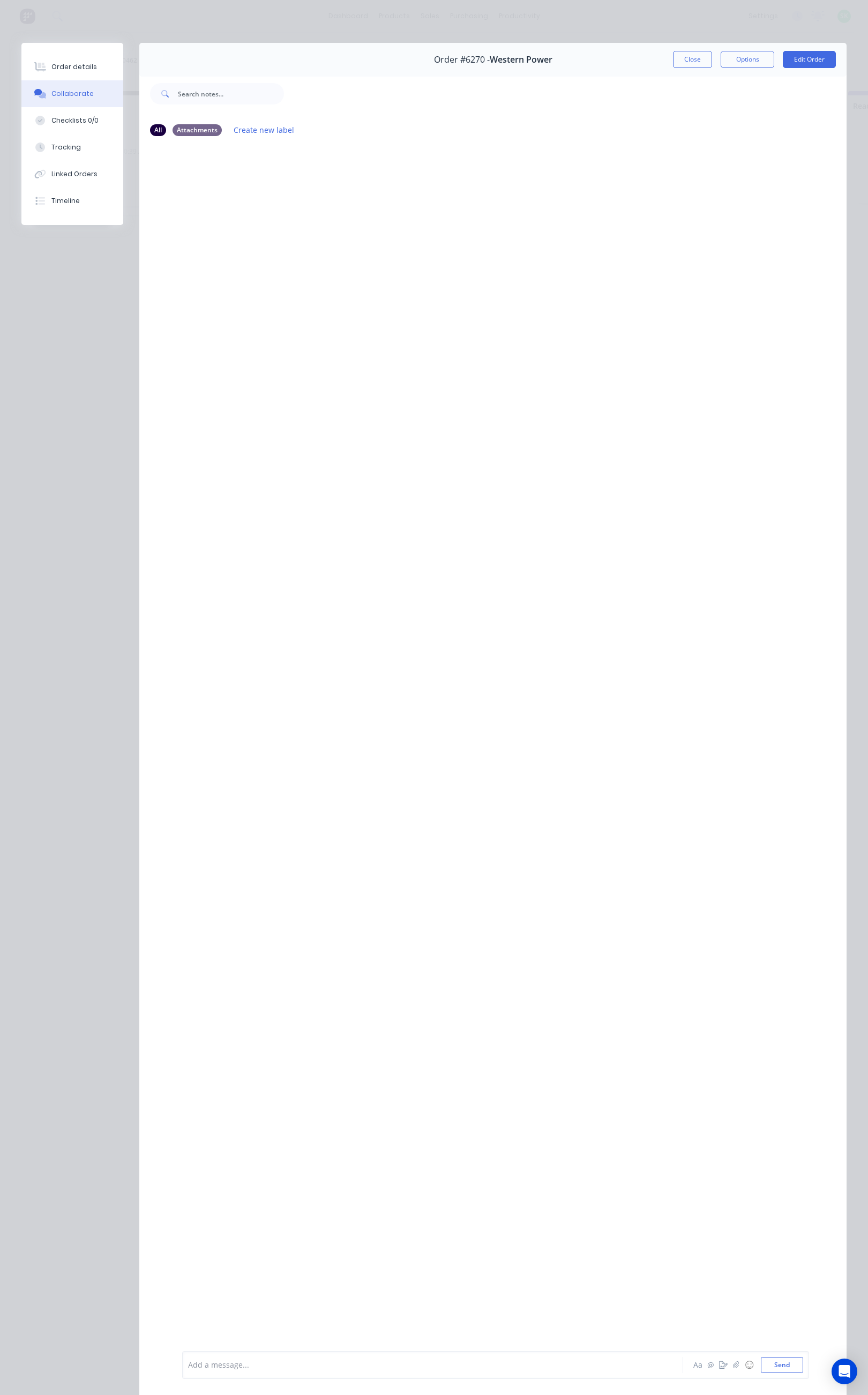
click at [217, 1357] on div "Add a message..." at bounding box center [418, 1365] width 461 height 16
click at [767, 1365] on button "Send" at bounding box center [782, 1365] width 42 height 16
